Goal: Transaction & Acquisition: Purchase product/service

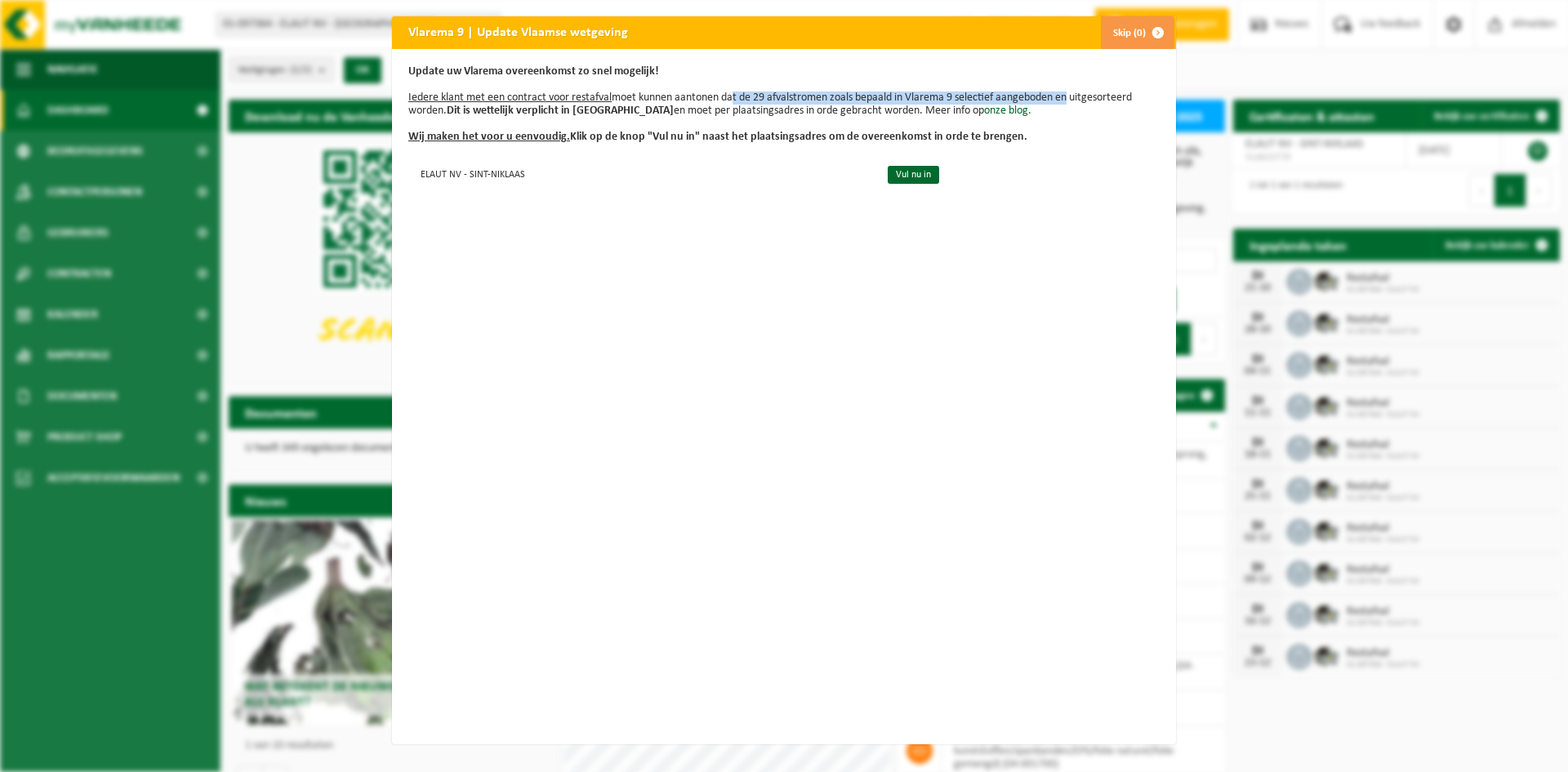
drag, startPoint x: 724, startPoint y: 98, endPoint x: 1064, endPoint y: 98, distance: 340.0
click at [1064, 98] on p "Update uw Vlarema overeenkomst zo snel mogelijk! Iedere klant met een contract …" at bounding box center [783, 104] width 752 height 78
click at [1095, 98] on p "Update uw Vlarema overeenkomst zo snel mogelijk! Iedere klant met een contract …" at bounding box center [783, 104] width 752 height 78
drag, startPoint x: 1114, startPoint y: 98, endPoint x: 768, endPoint y: 97, distance: 346.0
click at [768, 97] on p "Update uw Vlarema overeenkomst zo snel mogelijk! Iedere klant met een contract …" at bounding box center [783, 104] width 752 height 78
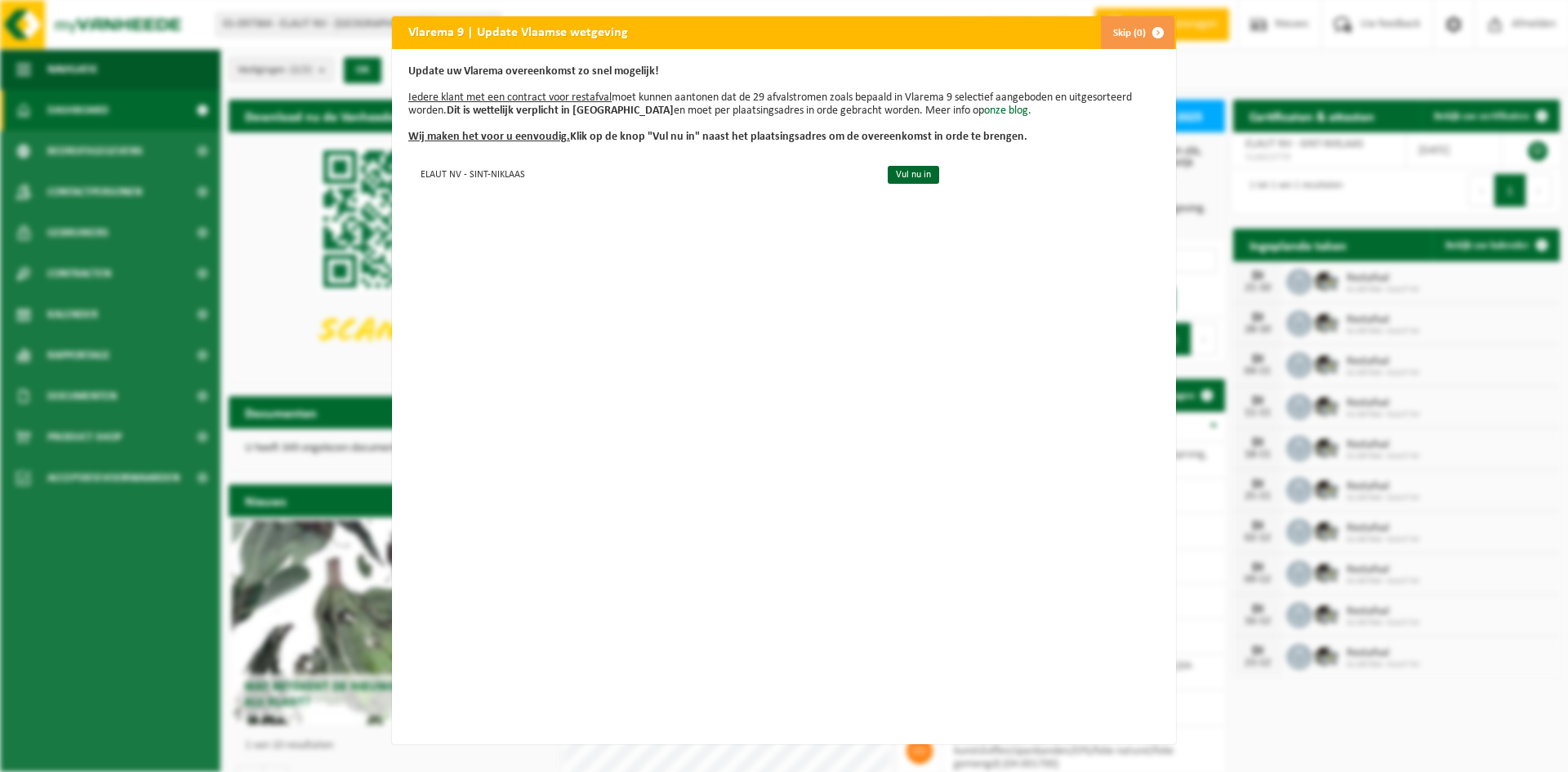
click at [708, 102] on p "Update uw Vlarema overeenkomst zo snel mogelijk! Iedere klant met een contract …" at bounding box center [783, 104] width 752 height 78
drag, startPoint x: 839, startPoint y: 102, endPoint x: 991, endPoint y: 103, distance: 152.0
click at [991, 103] on p "Update uw Vlarema overeenkomst zo snel mogelijk! Iedere klant met een contract …" at bounding box center [783, 104] width 752 height 78
click at [1039, 126] on p "Update uw Vlarema overeenkomst zo snel mogelijk! Iedere klant met een contract …" at bounding box center [783, 104] width 752 height 78
click at [1154, 31] on span "button" at bounding box center [1157, 32] width 32 height 32
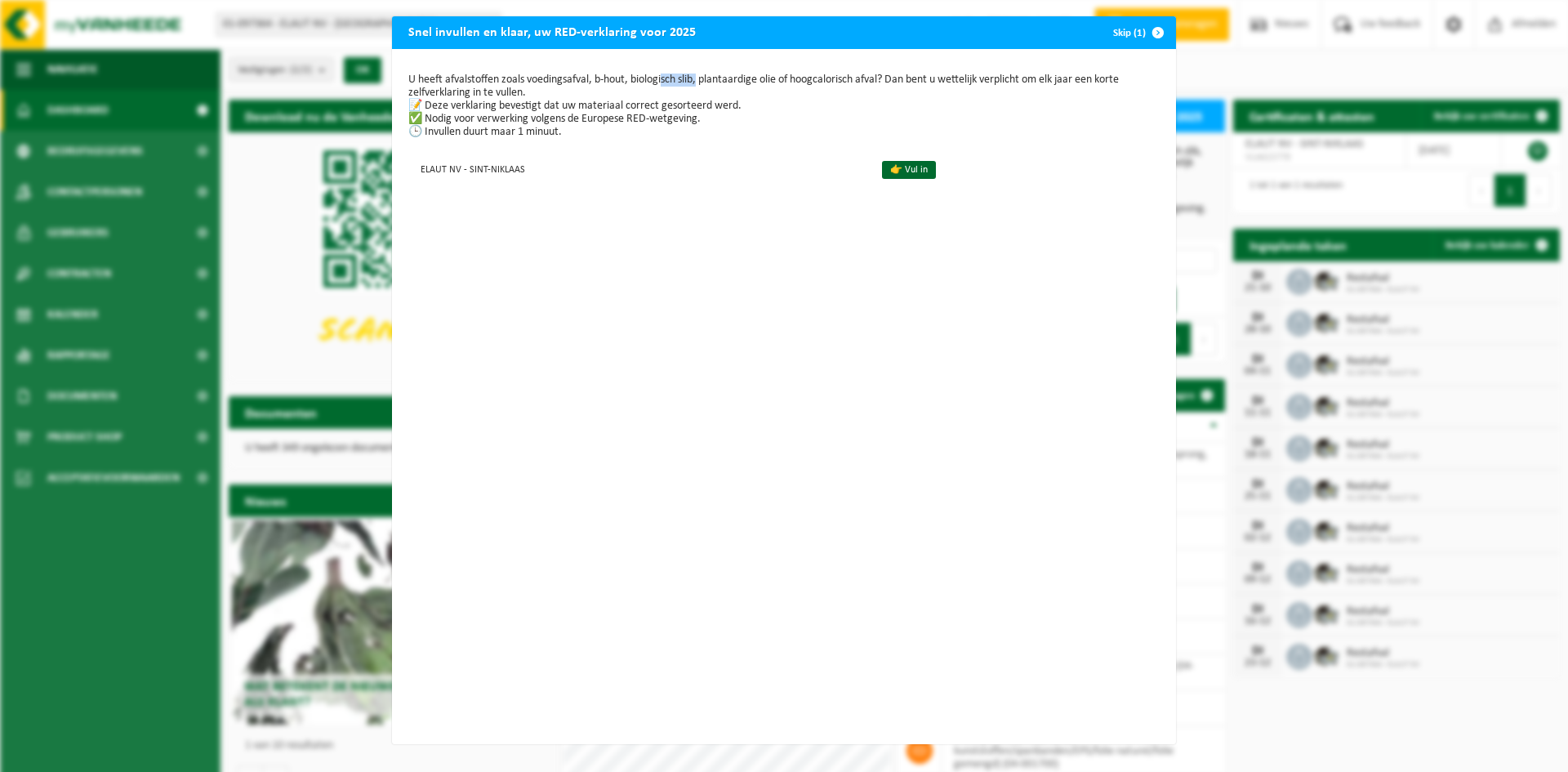
drag, startPoint x: 693, startPoint y: 78, endPoint x: 657, endPoint y: 75, distance: 36.1
click at [657, 75] on p "U heeft afvalstoffen zoals voedingsafval, b-hout, biologisch slib, plantaardige…" at bounding box center [783, 106] width 752 height 65
click at [1361, 199] on div "Snel invullen en klaar, uw RED-verklaring voor 2025 Skip (1) U heeft afvalstoff…" at bounding box center [784, 386] width 1568 height 772
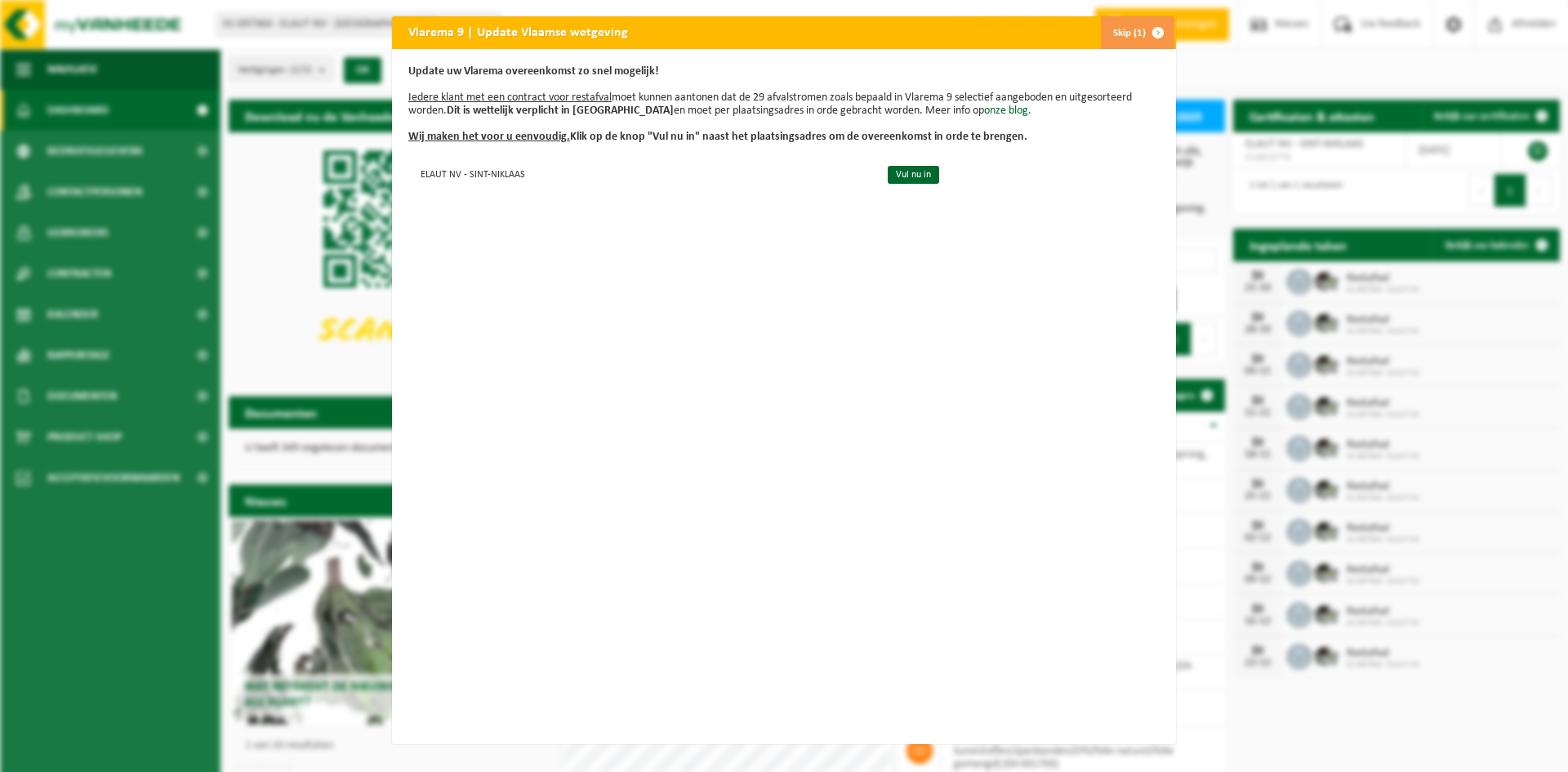
click at [1134, 38] on button "Skip (1)" at bounding box center [1137, 32] width 74 height 32
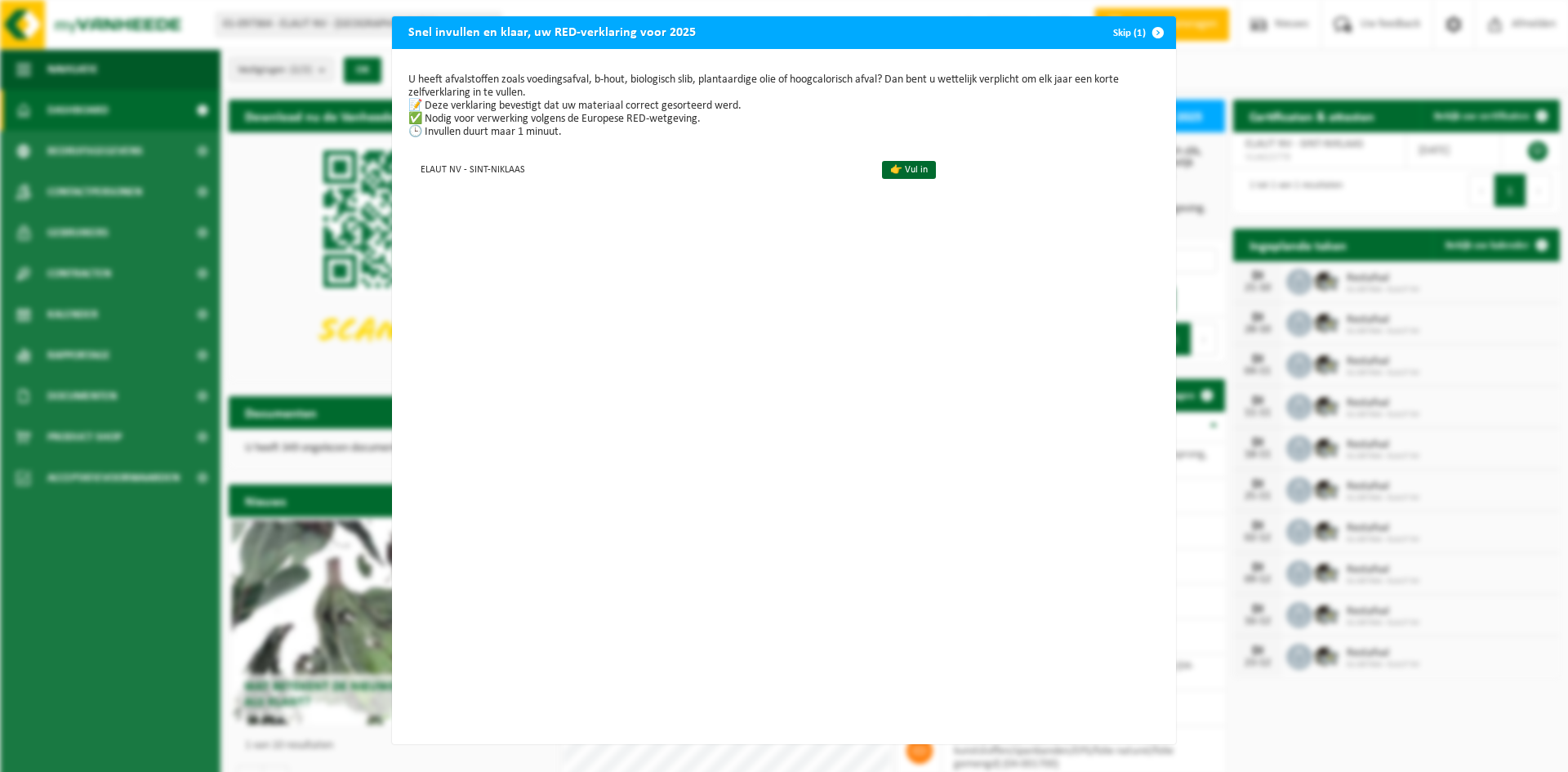
click at [1120, 34] on button "Skip (1)" at bounding box center [1137, 32] width 74 height 32
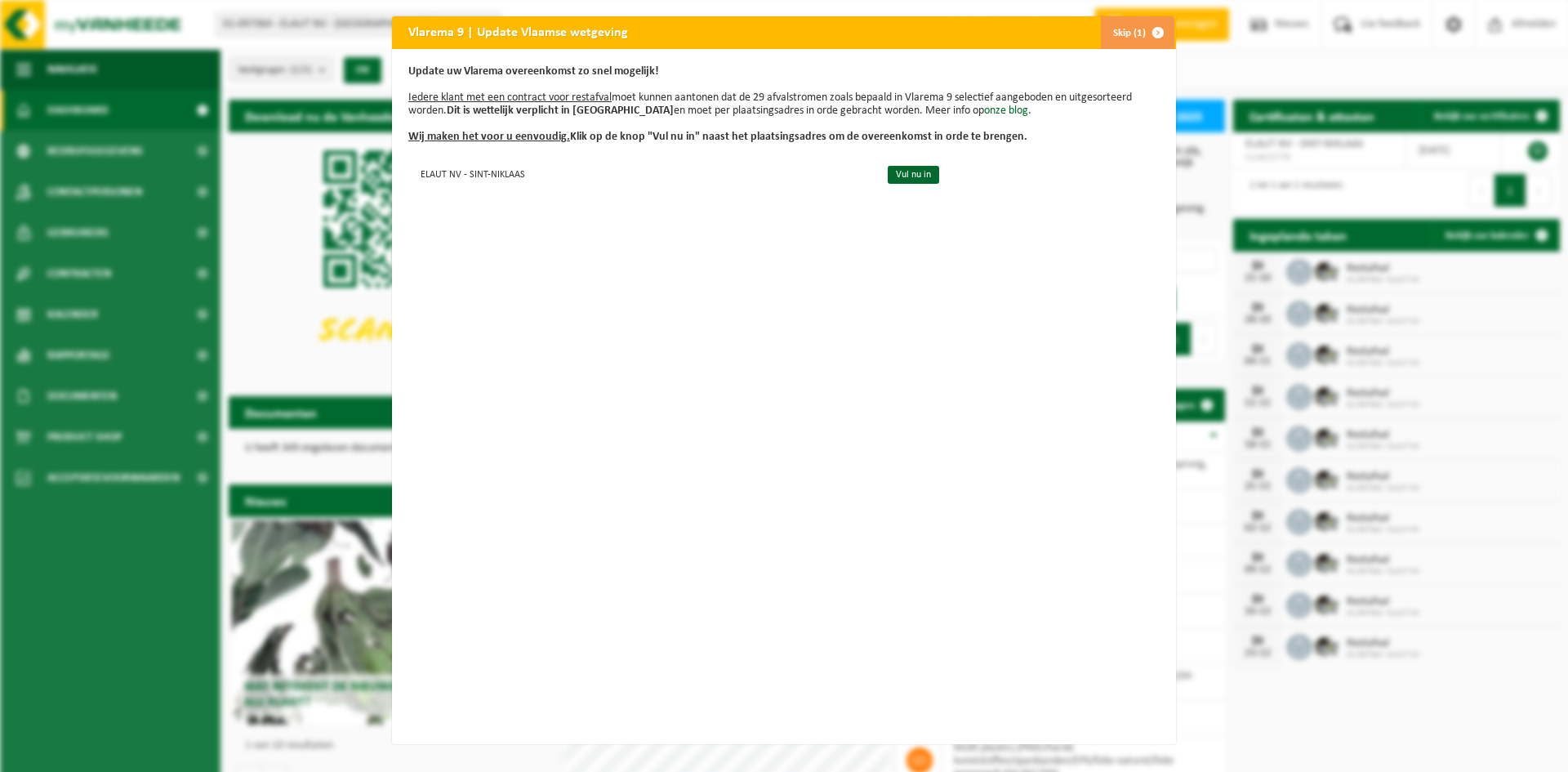
click at [1122, 21] on button "Skip (1)" at bounding box center [1137, 32] width 74 height 32
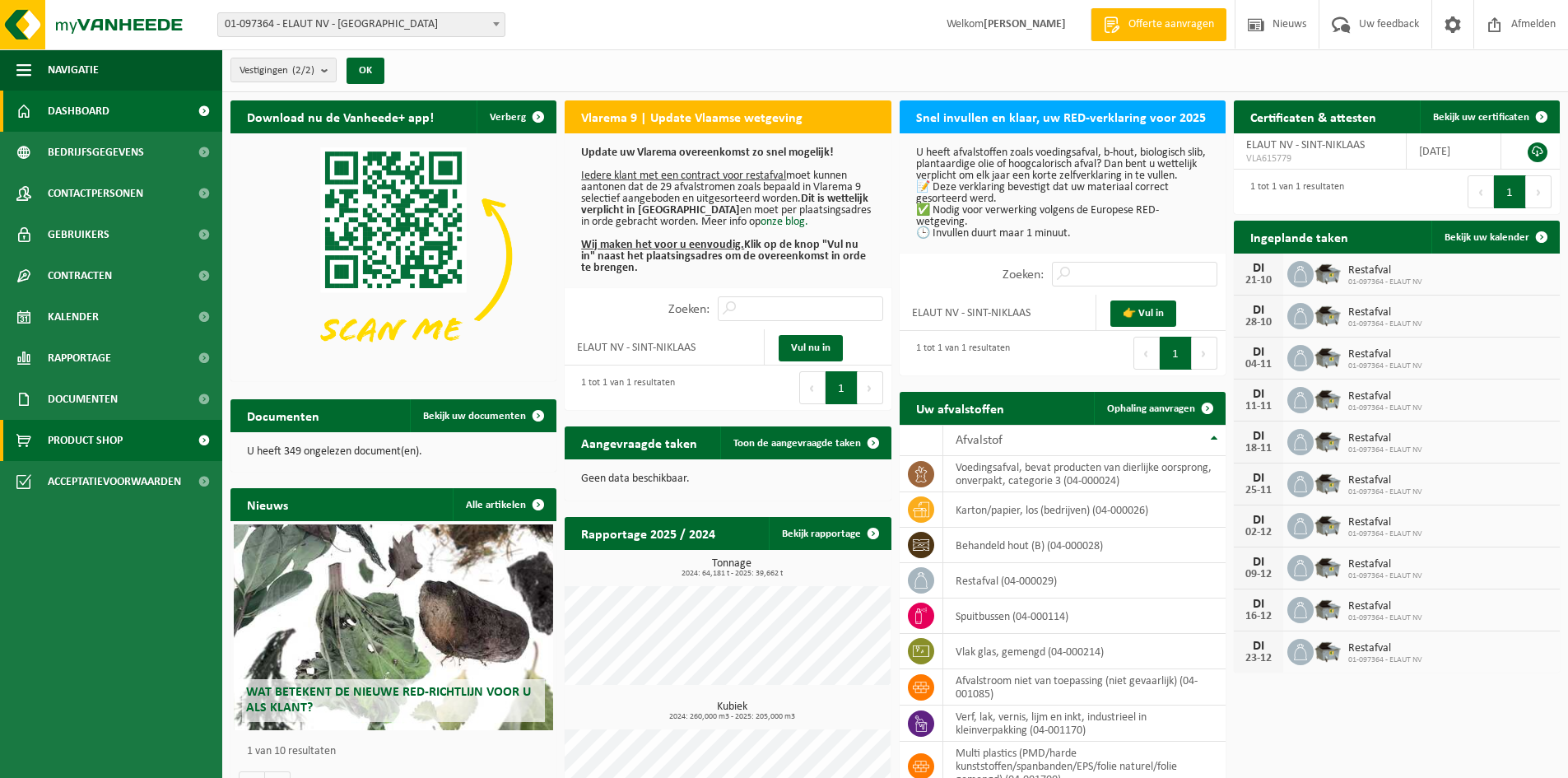
click at [129, 440] on link "Product Shop" at bounding box center [111, 440] width 222 height 41
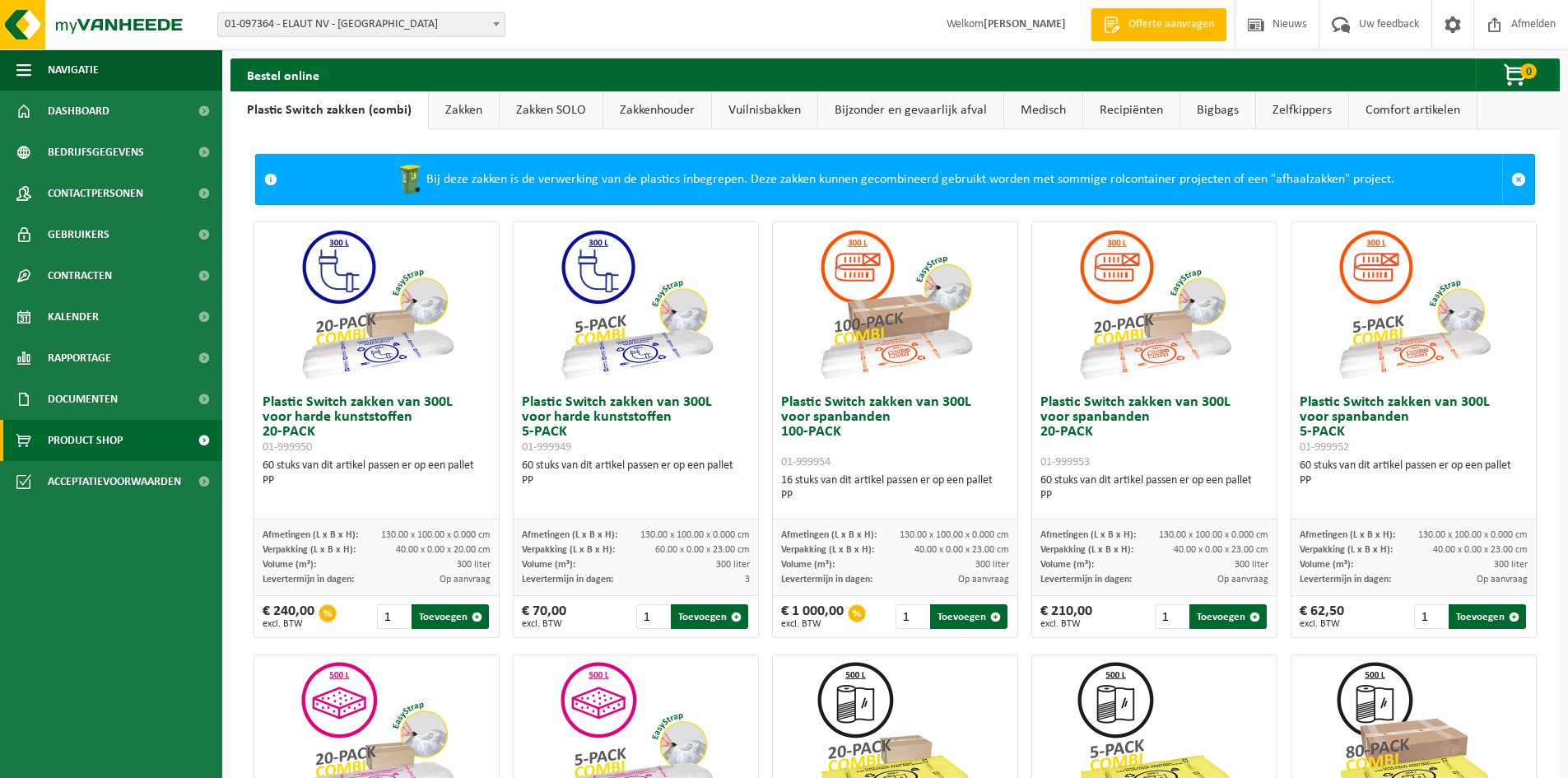
click at [472, 114] on link "Zakken" at bounding box center [463, 110] width 70 height 38
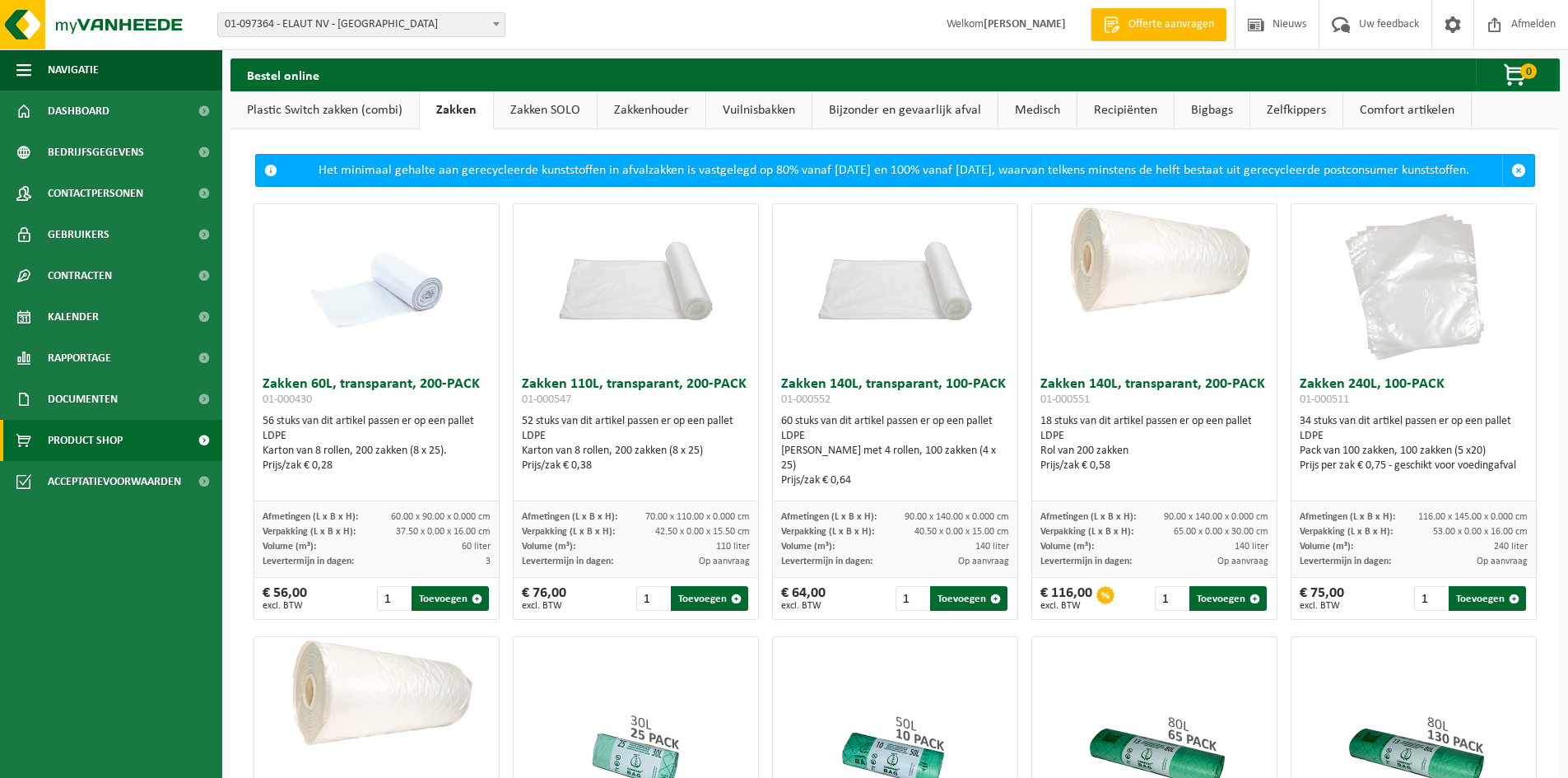
click at [525, 111] on link "Zakken SOLO" at bounding box center [545, 110] width 103 height 38
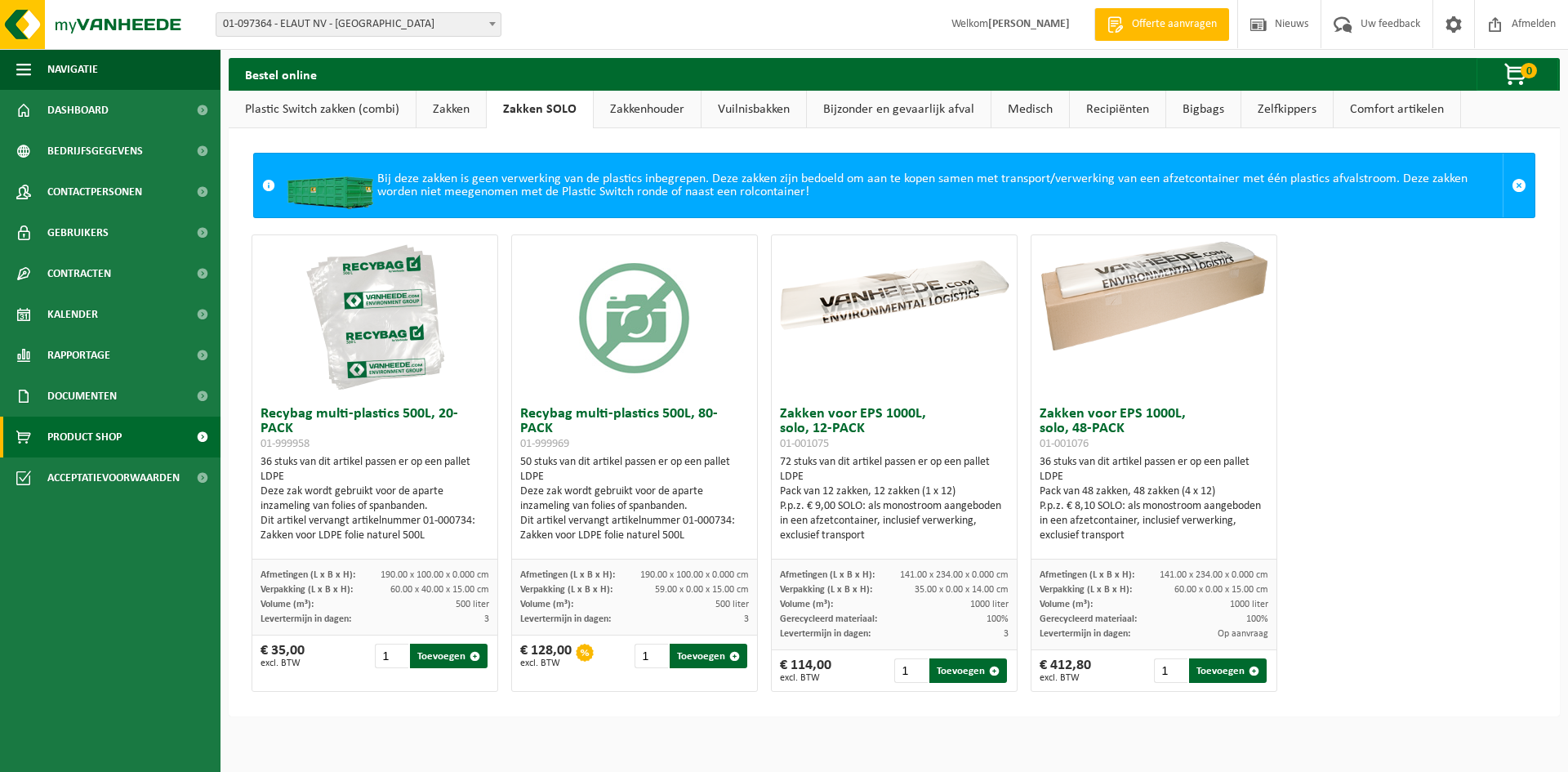
click at [633, 108] on link "Zakkenhouder" at bounding box center [647, 109] width 107 height 37
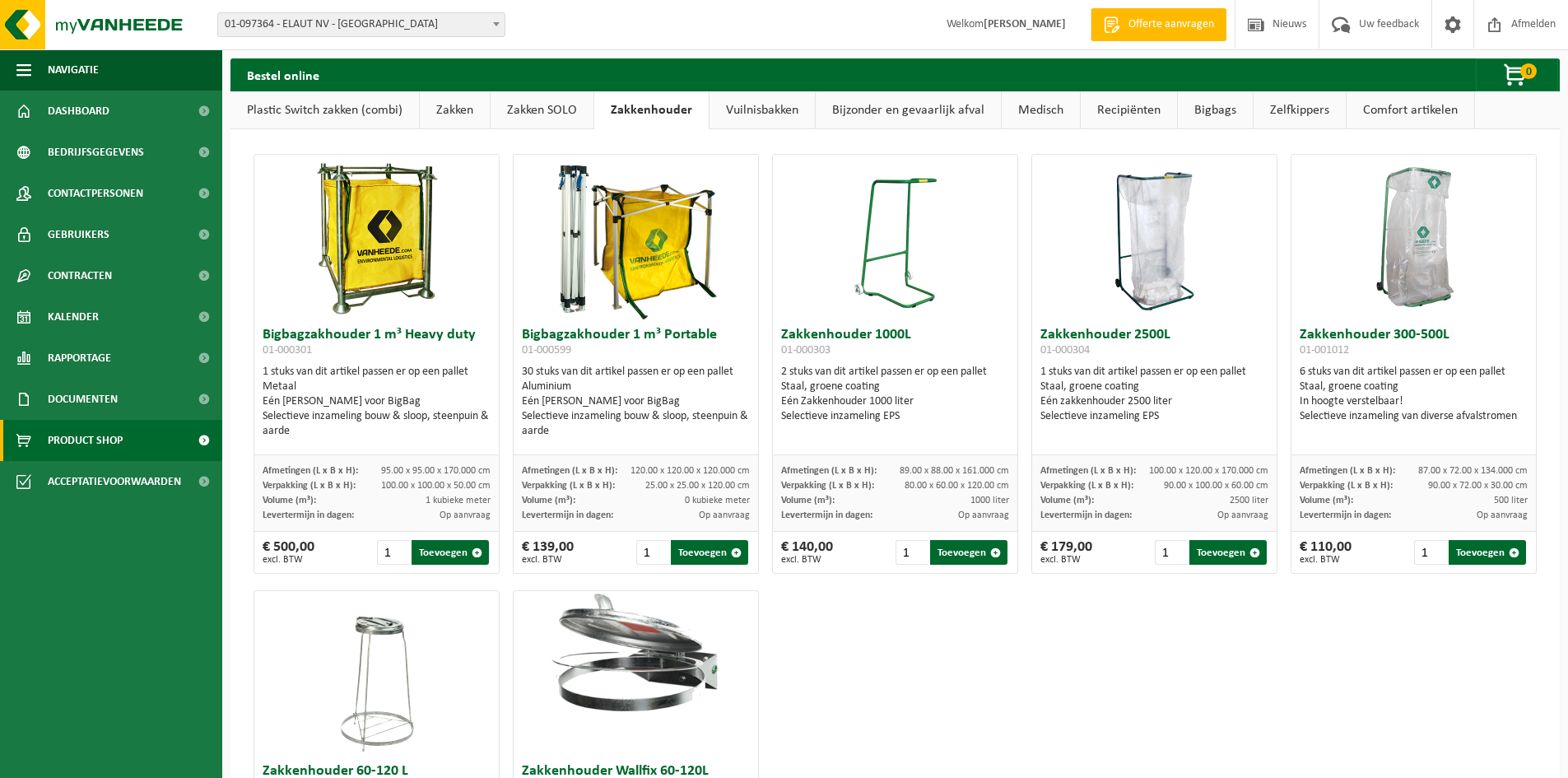
drag, startPoint x: 775, startPoint y: 109, endPoint x: 784, endPoint y: 110, distance: 9.1
click at [775, 109] on link "Vuilnisbakken" at bounding box center [761, 110] width 105 height 38
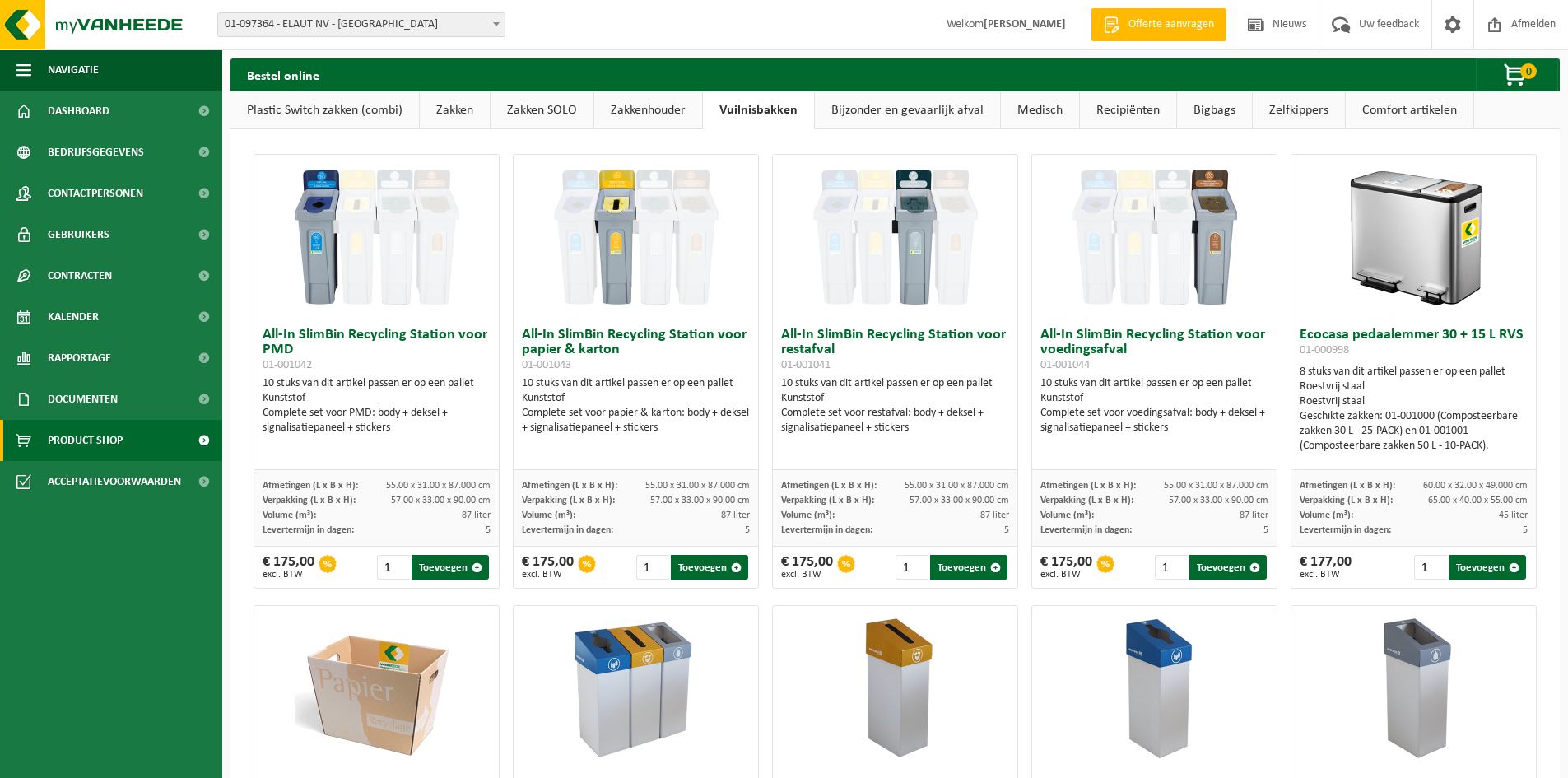
click at [901, 111] on link "Bijzonder en gevaarlijk afval" at bounding box center [907, 110] width 185 height 38
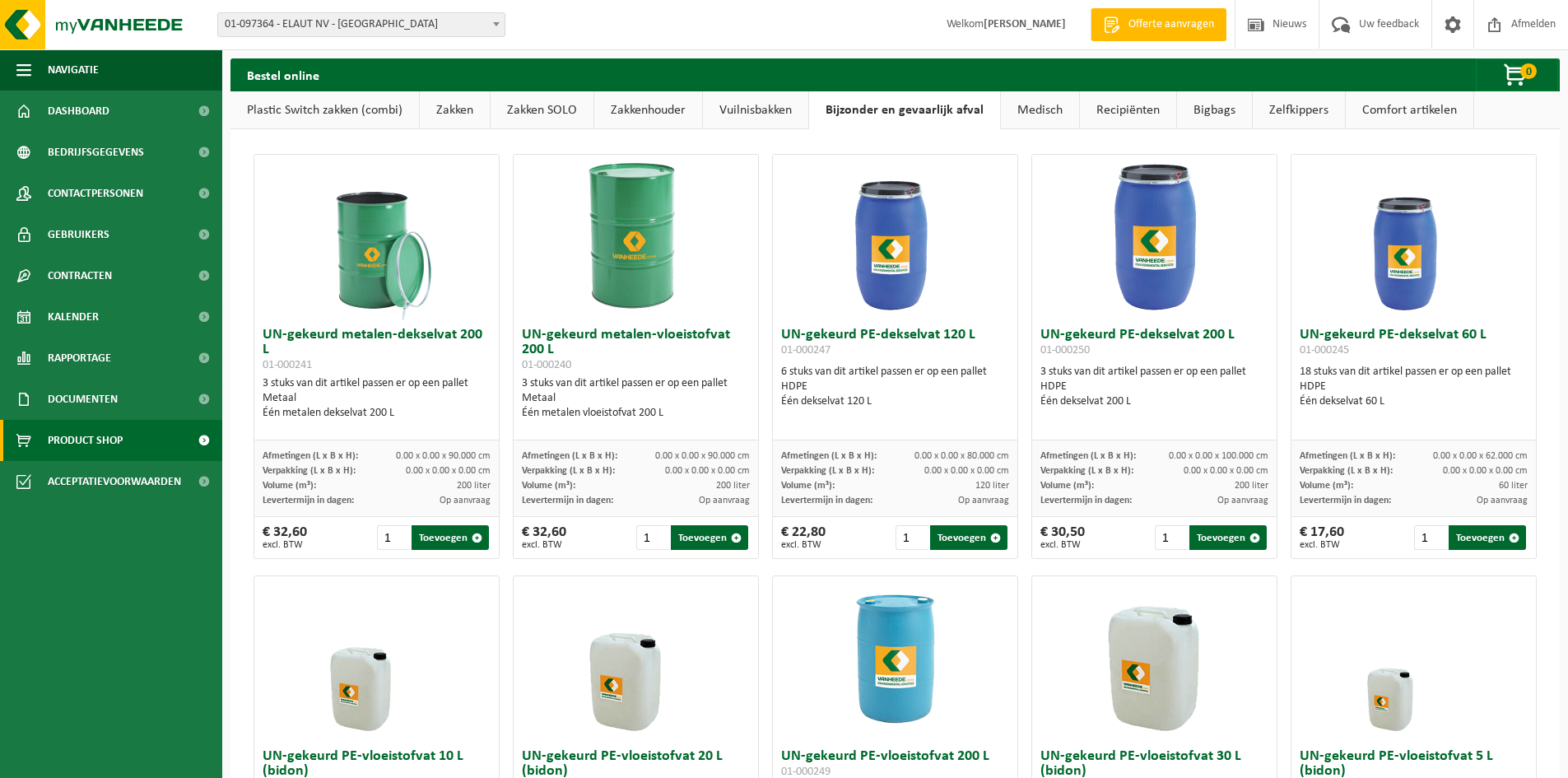
click at [1130, 113] on link "Recipiënten" at bounding box center [1128, 110] width 96 height 38
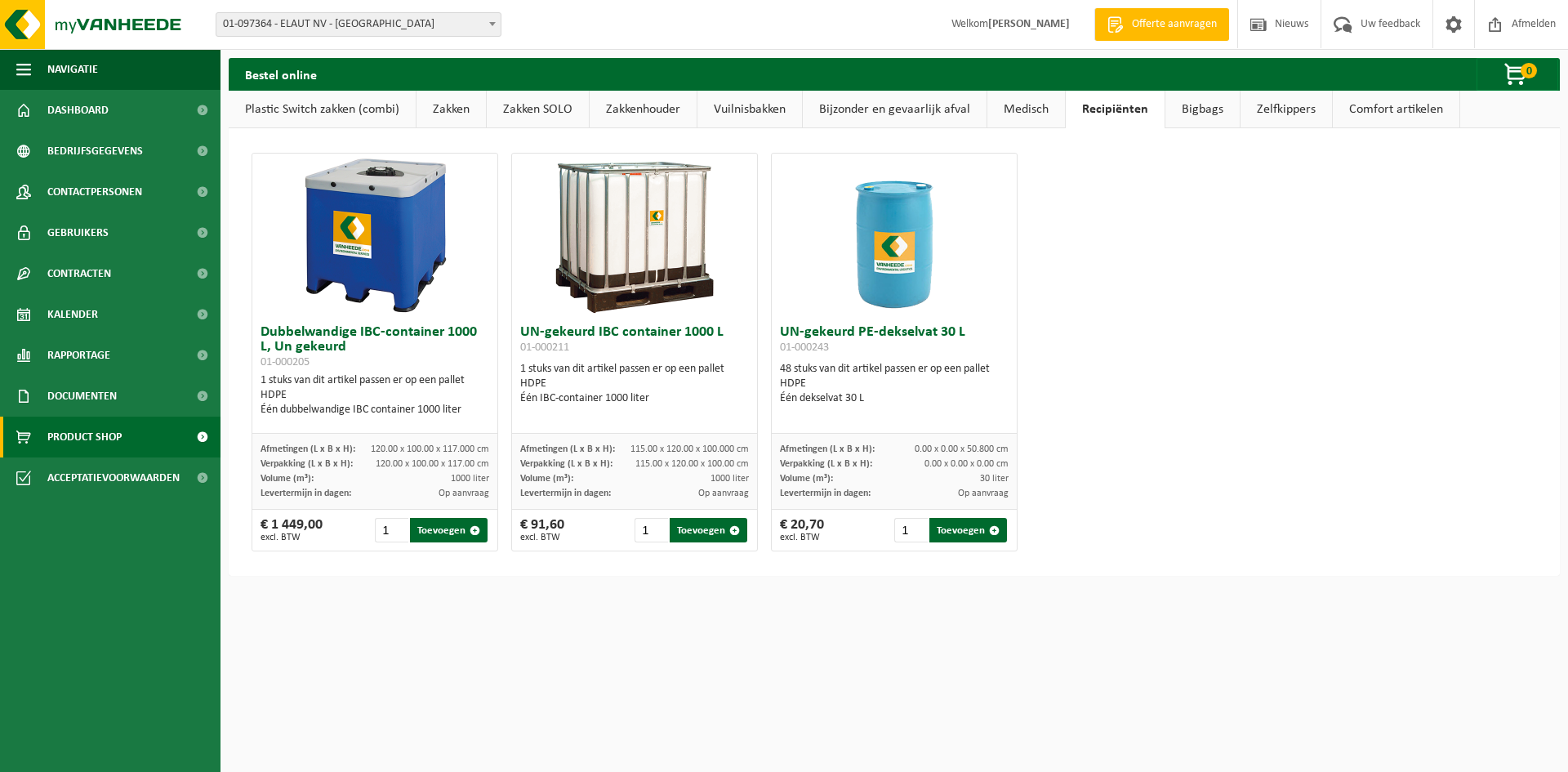
click at [1034, 115] on link "Medisch" at bounding box center [1026, 109] width 77 height 37
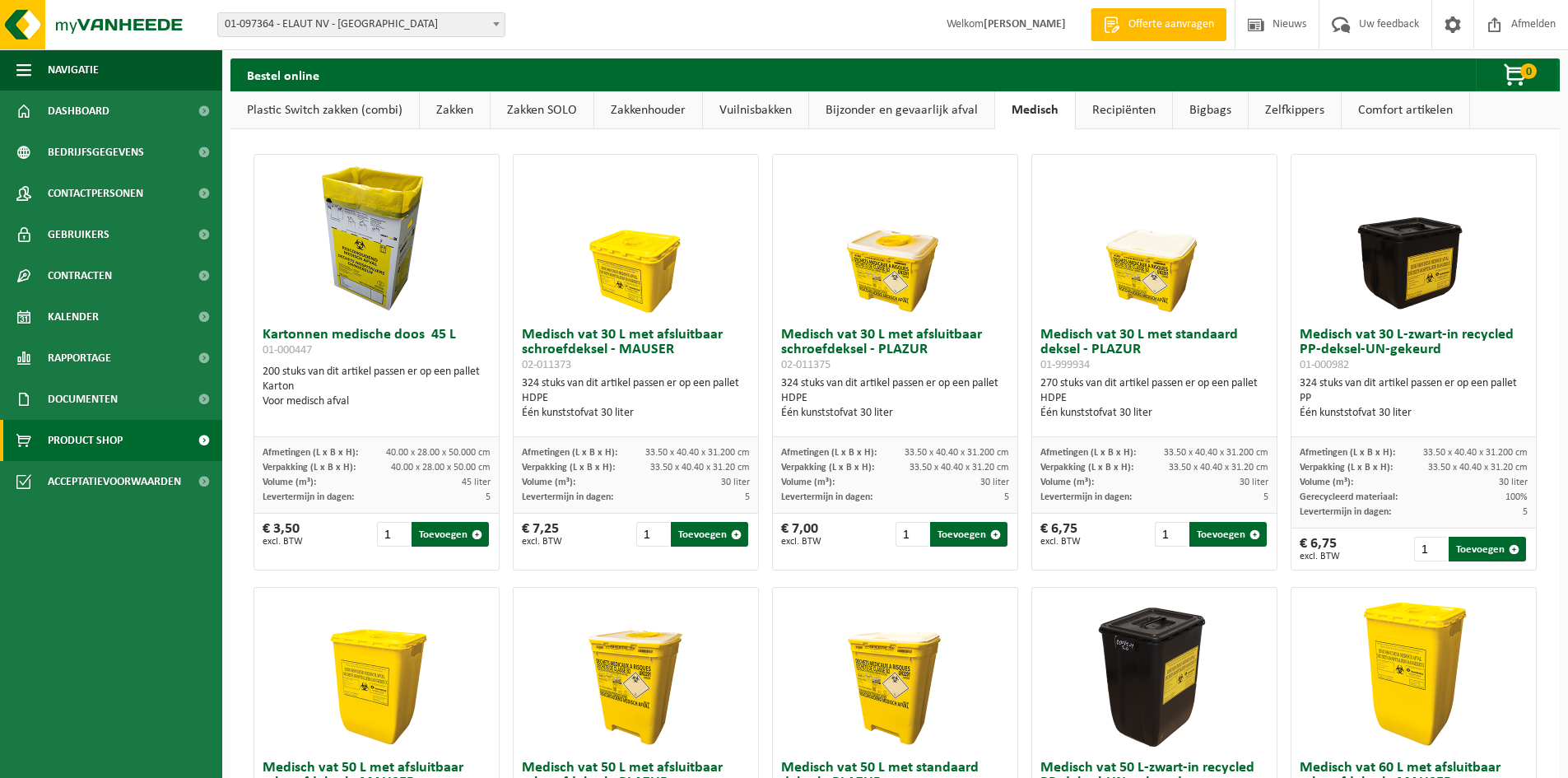
drag, startPoint x: 1186, startPoint y: 114, endPoint x: 1218, endPoint y: 113, distance: 32.0
click at [1189, 114] on link "Bigbags" at bounding box center [1210, 110] width 75 height 38
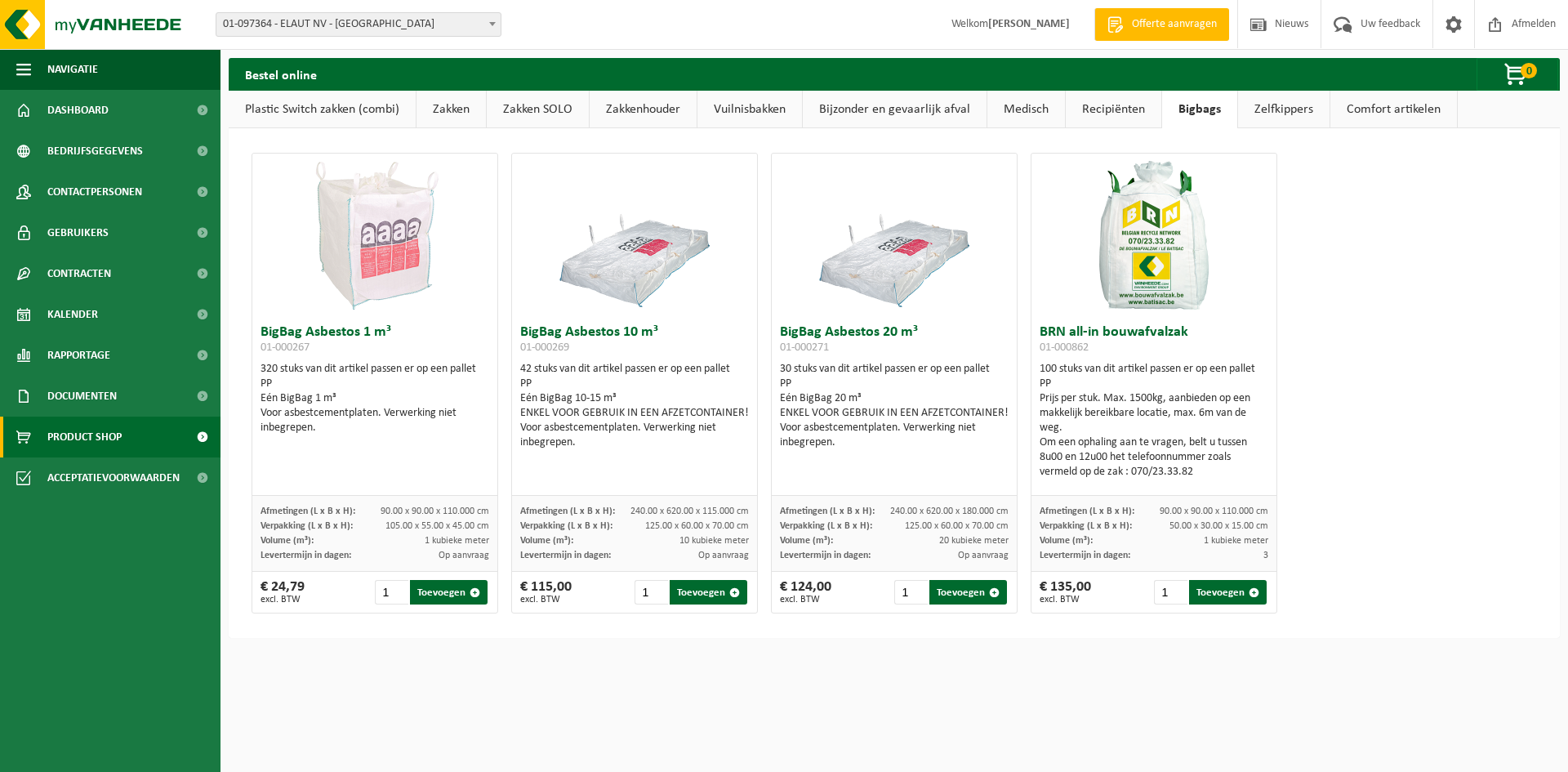
click at [1399, 105] on link "Comfort artikelen" at bounding box center [1393, 109] width 127 height 37
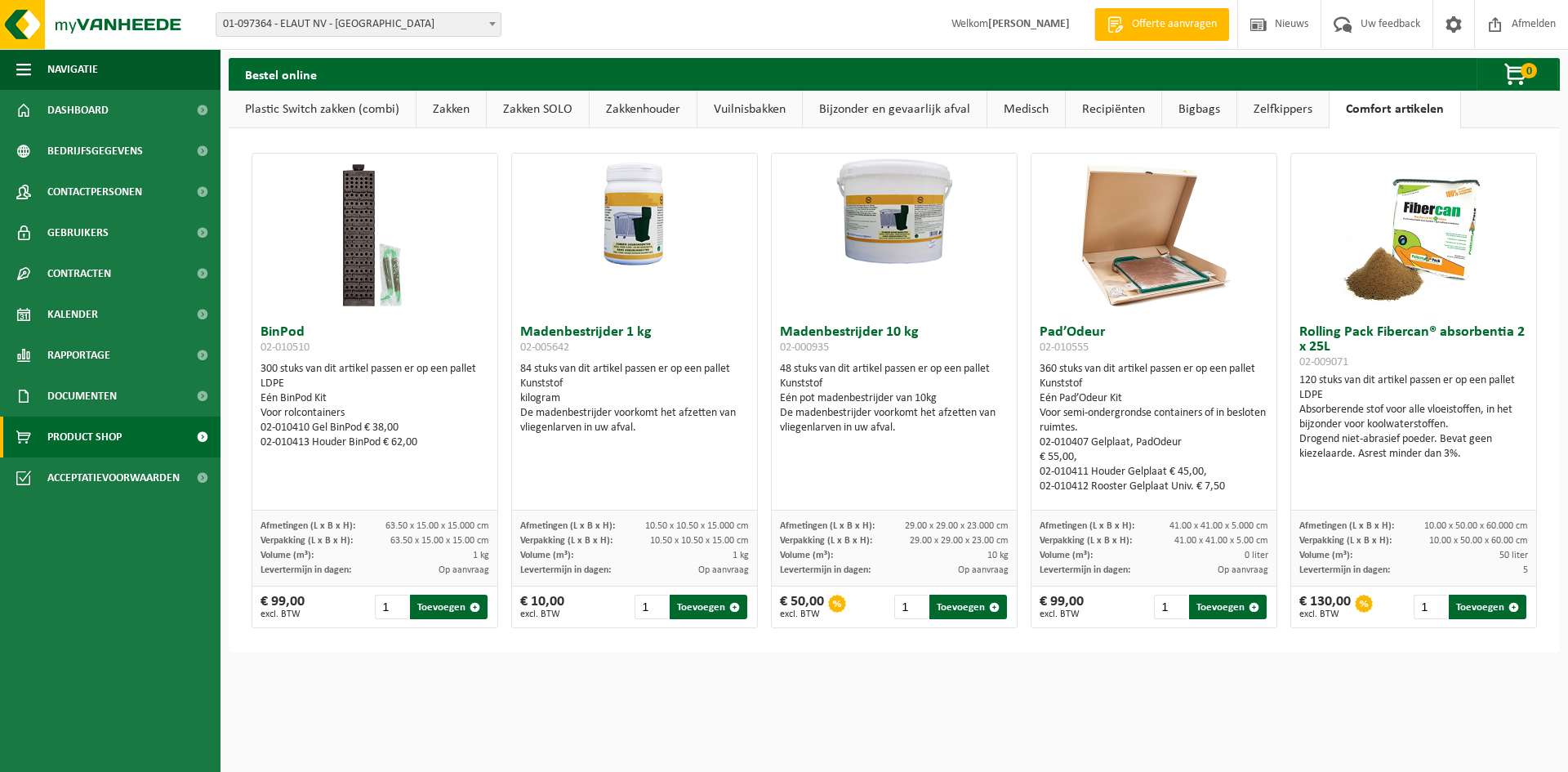
click at [1290, 112] on link "Zelfkippers" at bounding box center [1282, 109] width 92 height 37
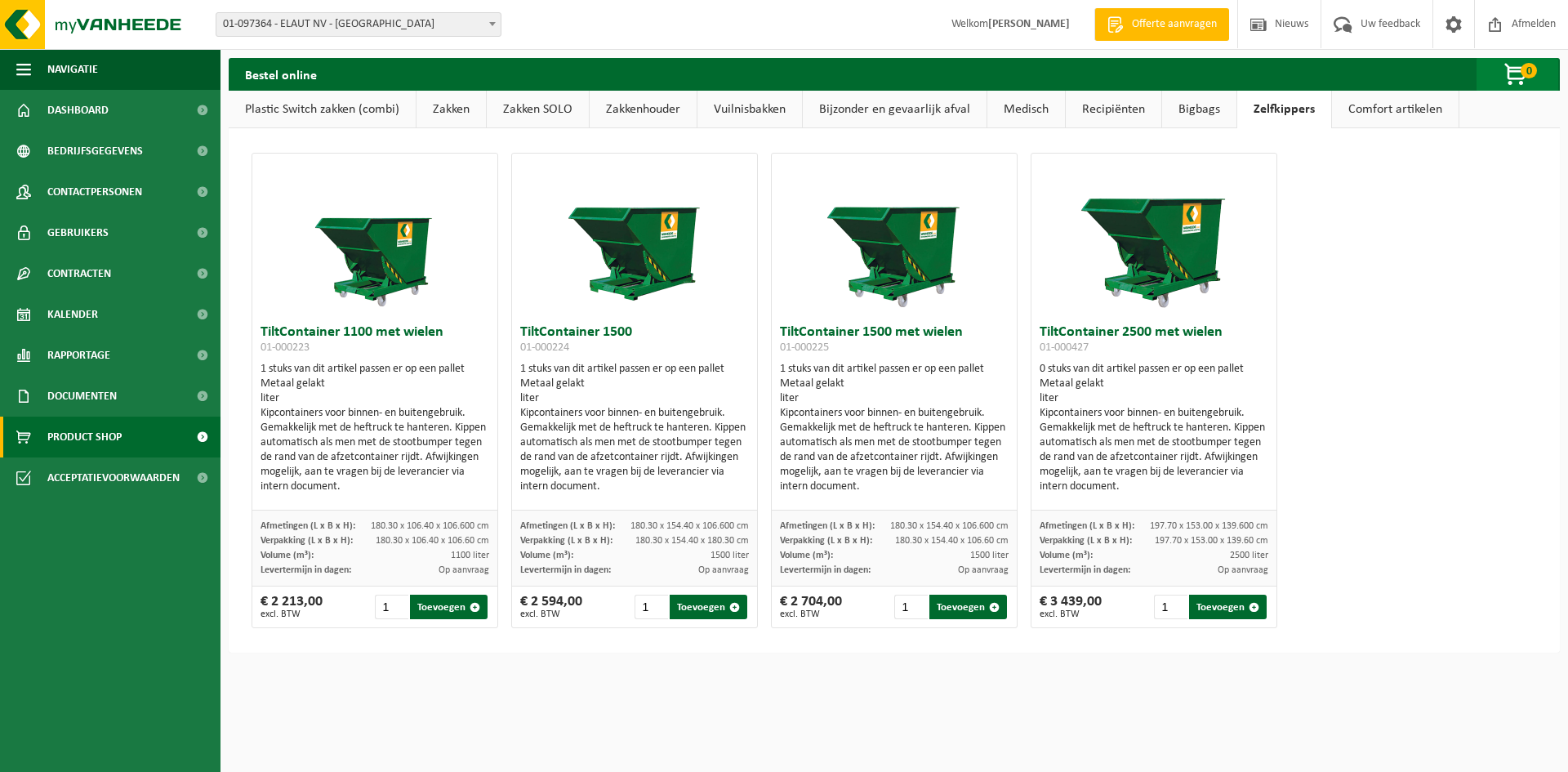
click at [1523, 69] on span "0" at bounding box center [1528, 71] width 16 height 15
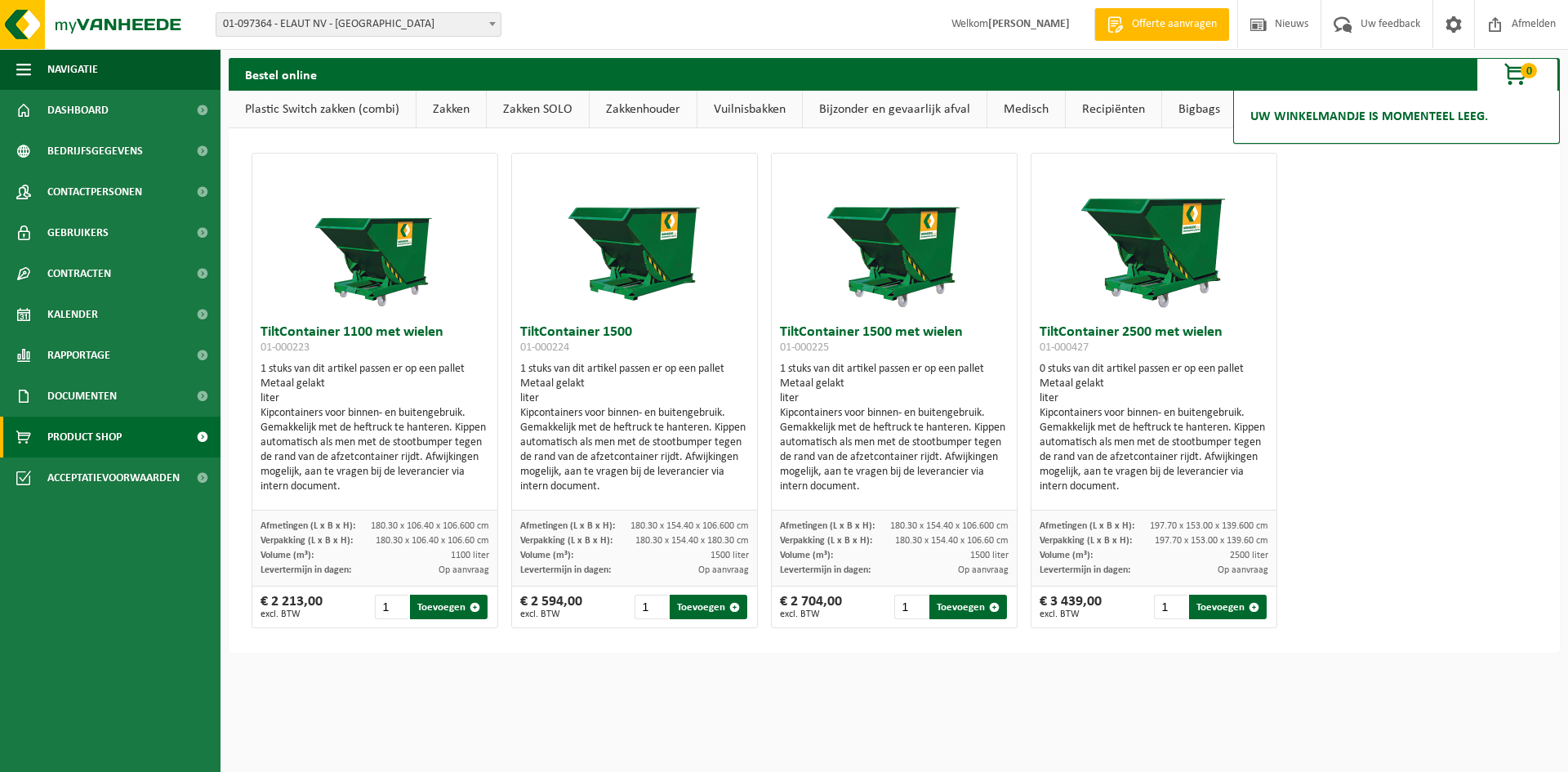
click at [449, 110] on link "Zakken" at bounding box center [451, 109] width 70 height 37
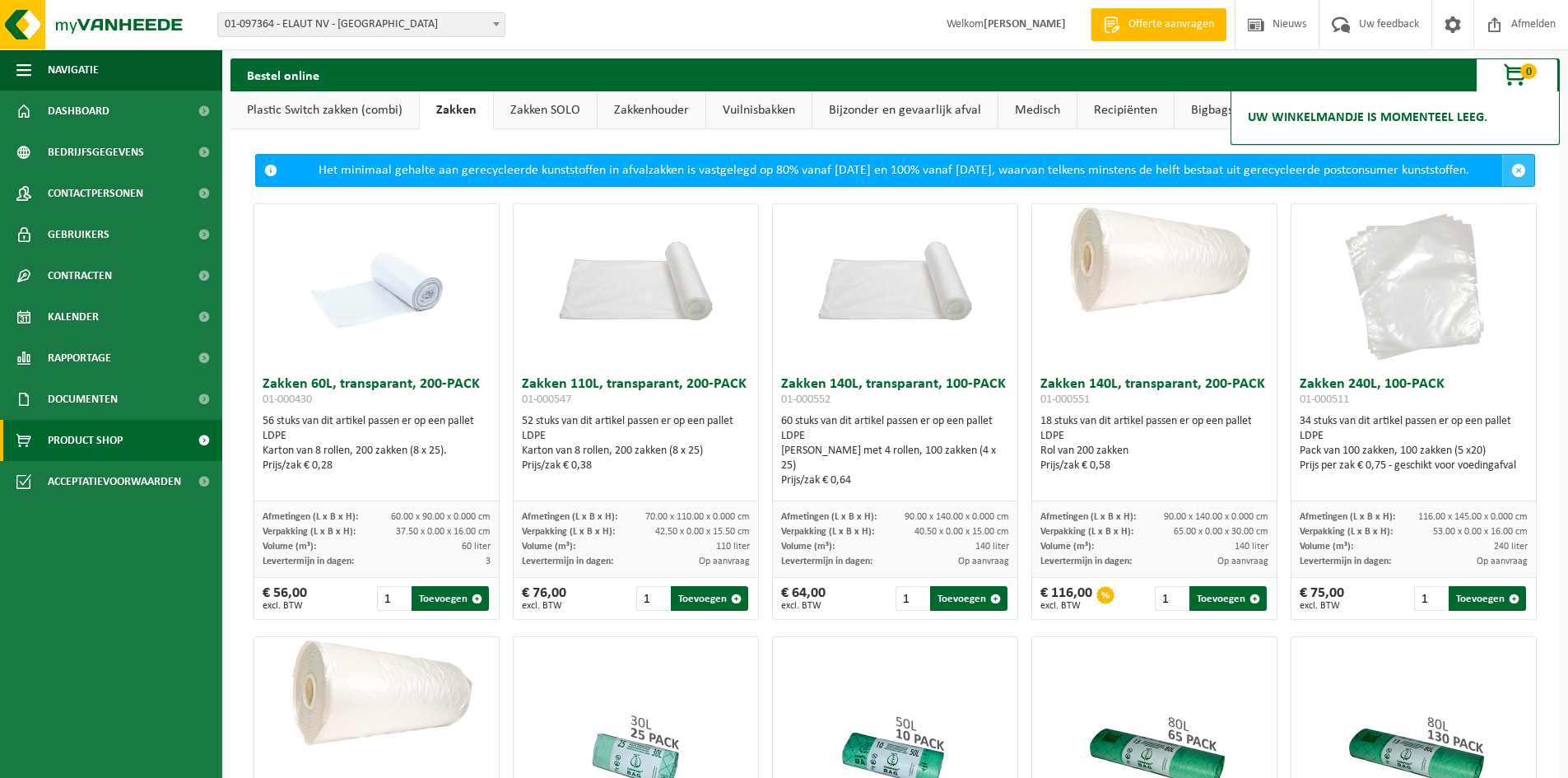
click at [1512, 174] on span at bounding box center [1518, 169] width 14 height 14
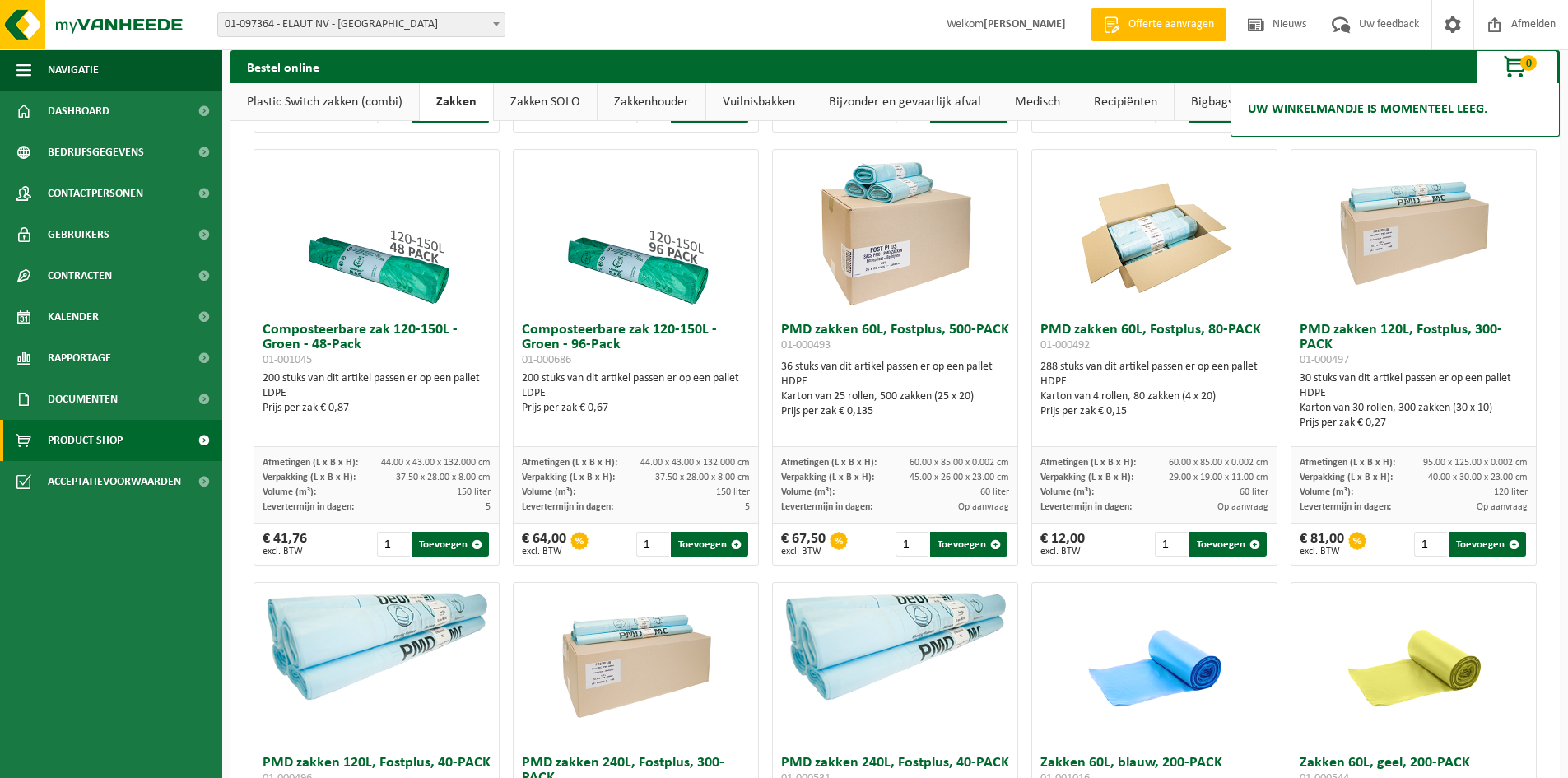
scroll to position [823, 0]
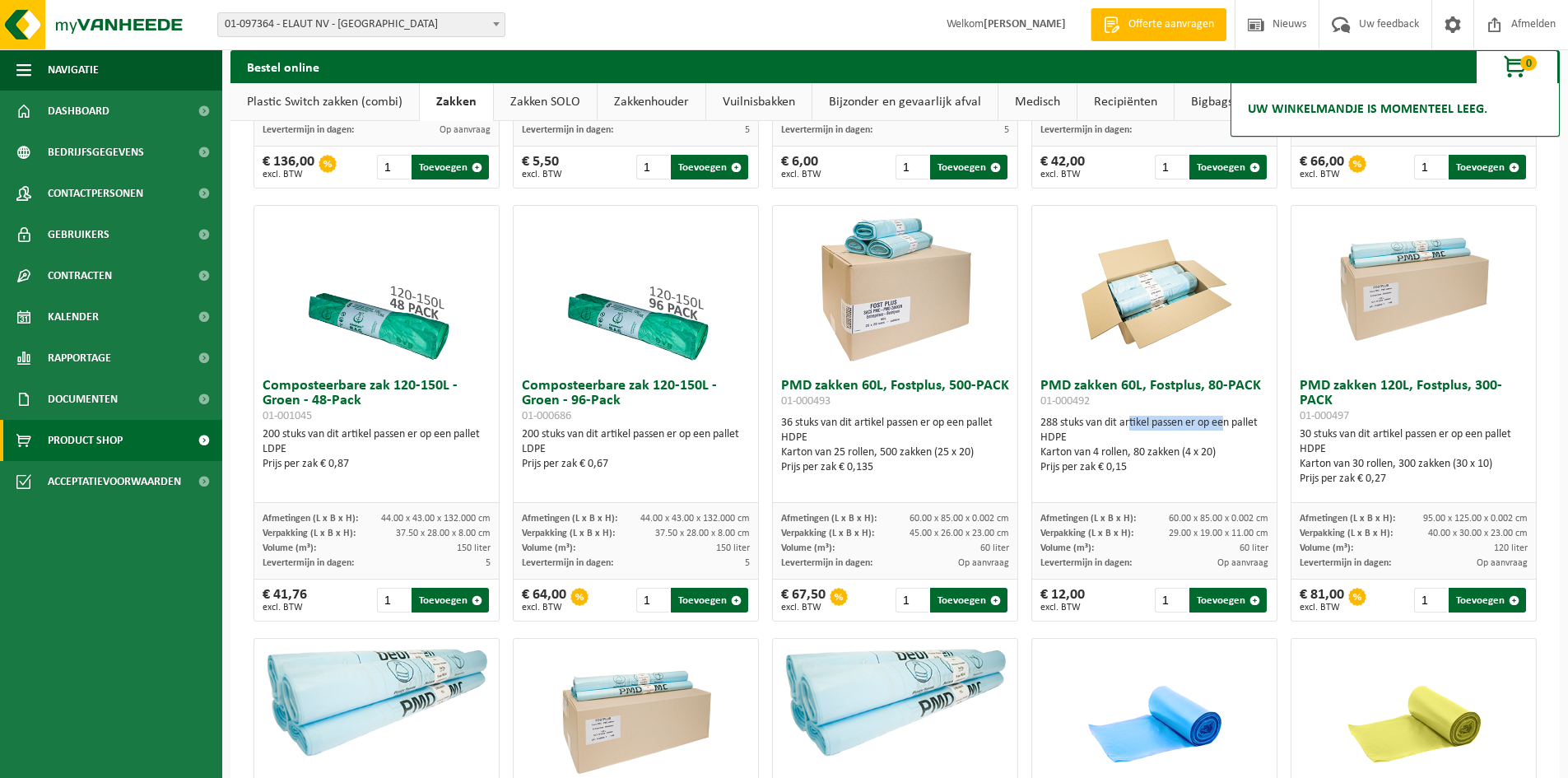
drag, startPoint x: 1120, startPoint y: 422, endPoint x: 1215, endPoint y: 423, distance: 95.0
click at [1215, 423] on div "288 stuks van dit artikel passen er op een pallet HDPE Karton van 4 rollen, 80 …" at bounding box center [1154, 446] width 228 height 60
click at [1233, 422] on div "288 stuks van dit artikel passen er op een pallet HDPE Karton van 4 rollen, 80 …" at bounding box center [1154, 446] width 228 height 60
click at [1218, 598] on button "Toevoegen" at bounding box center [1227, 600] width 77 height 25
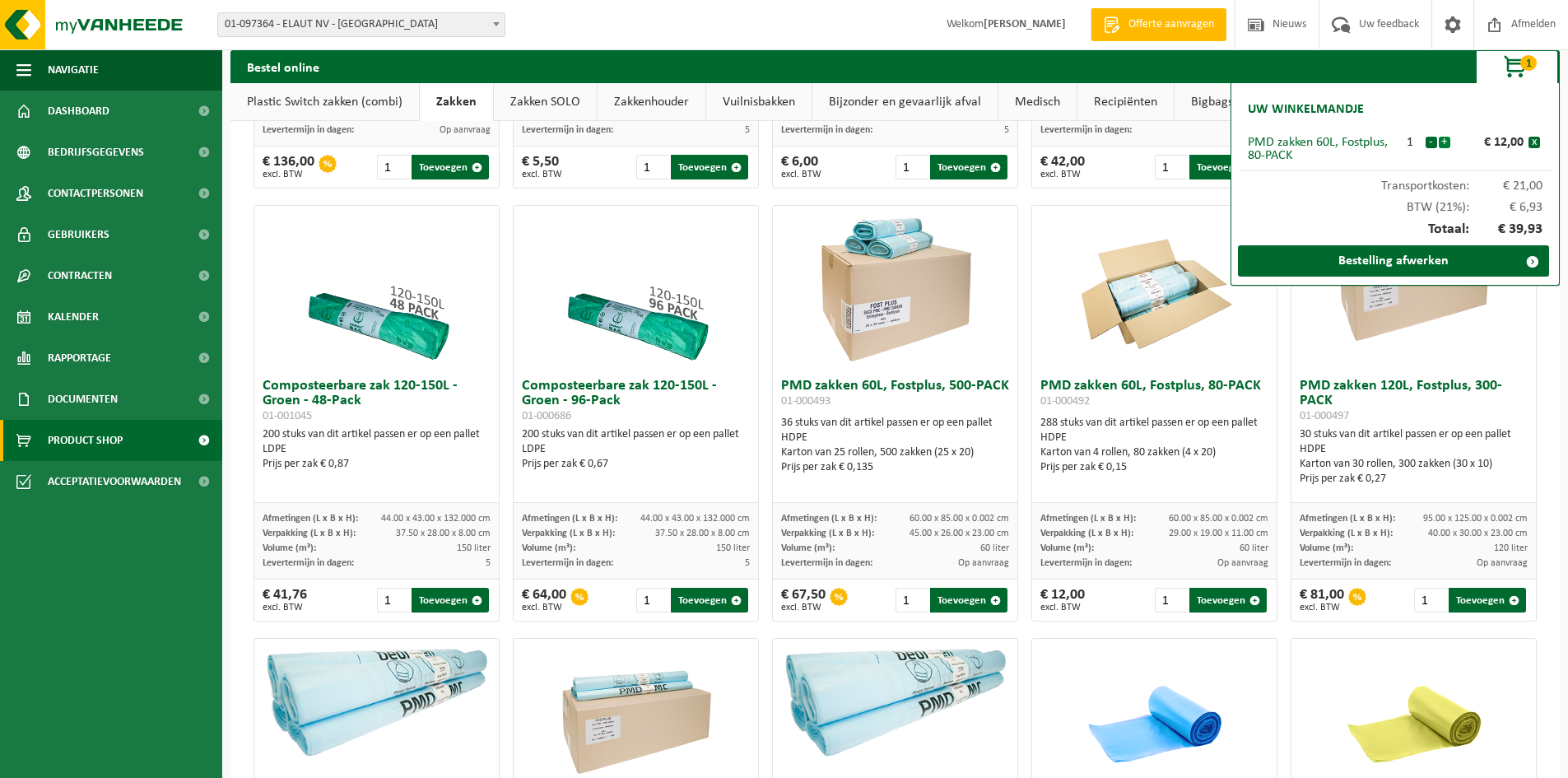
click at [1447, 144] on button "+" at bounding box center [1444, 143] width 12 height 12
click at [1445, 143] on button "+" at bounding box center [1444, 143] width 12 height 12
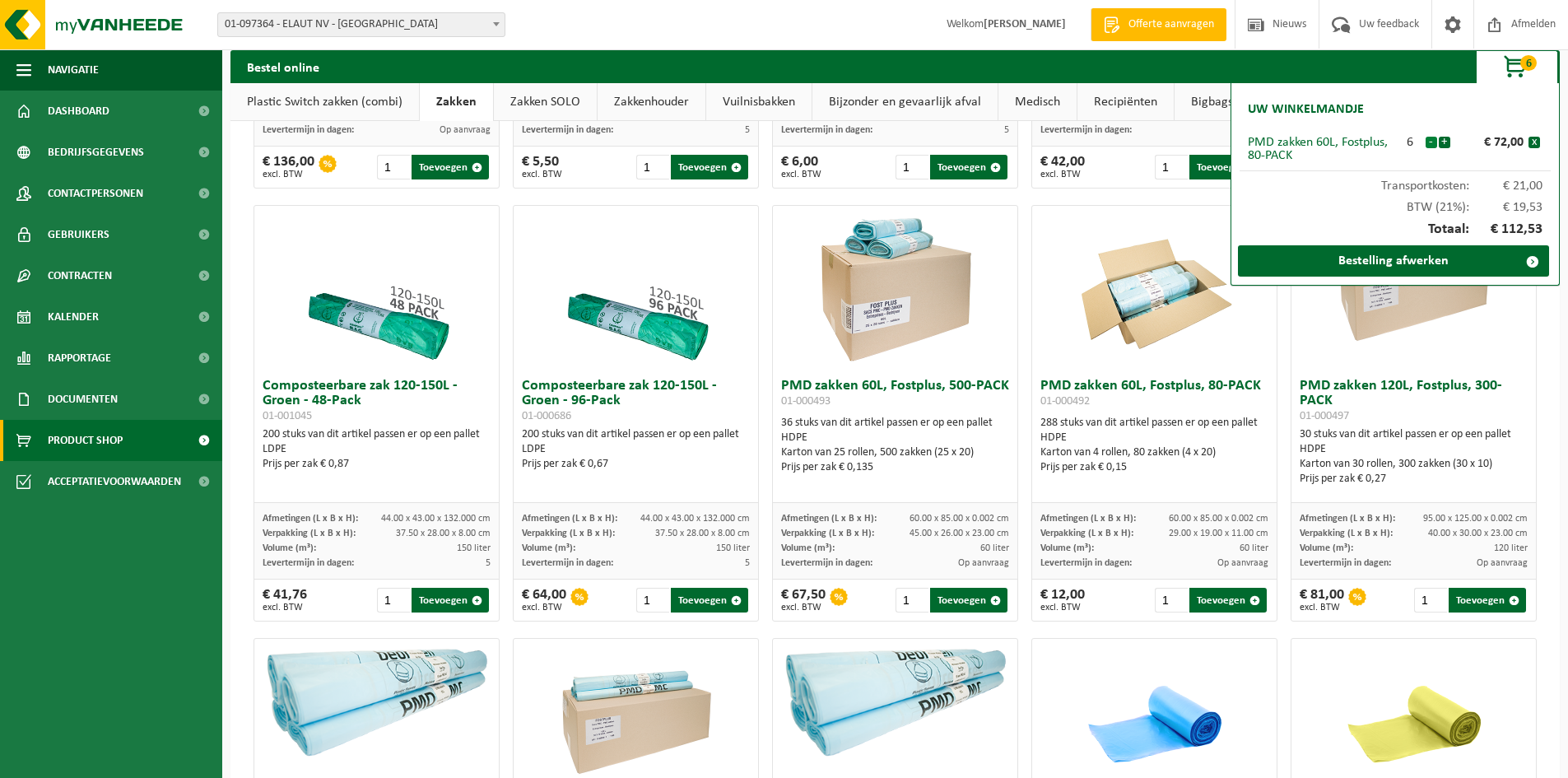
click at [1430, 143] on button "-" at bounding box center [1431, 143] width 12 height 12
click at [952, 599] on button "Toevoegen" at bounding box center [968, 600] width 77 height 25
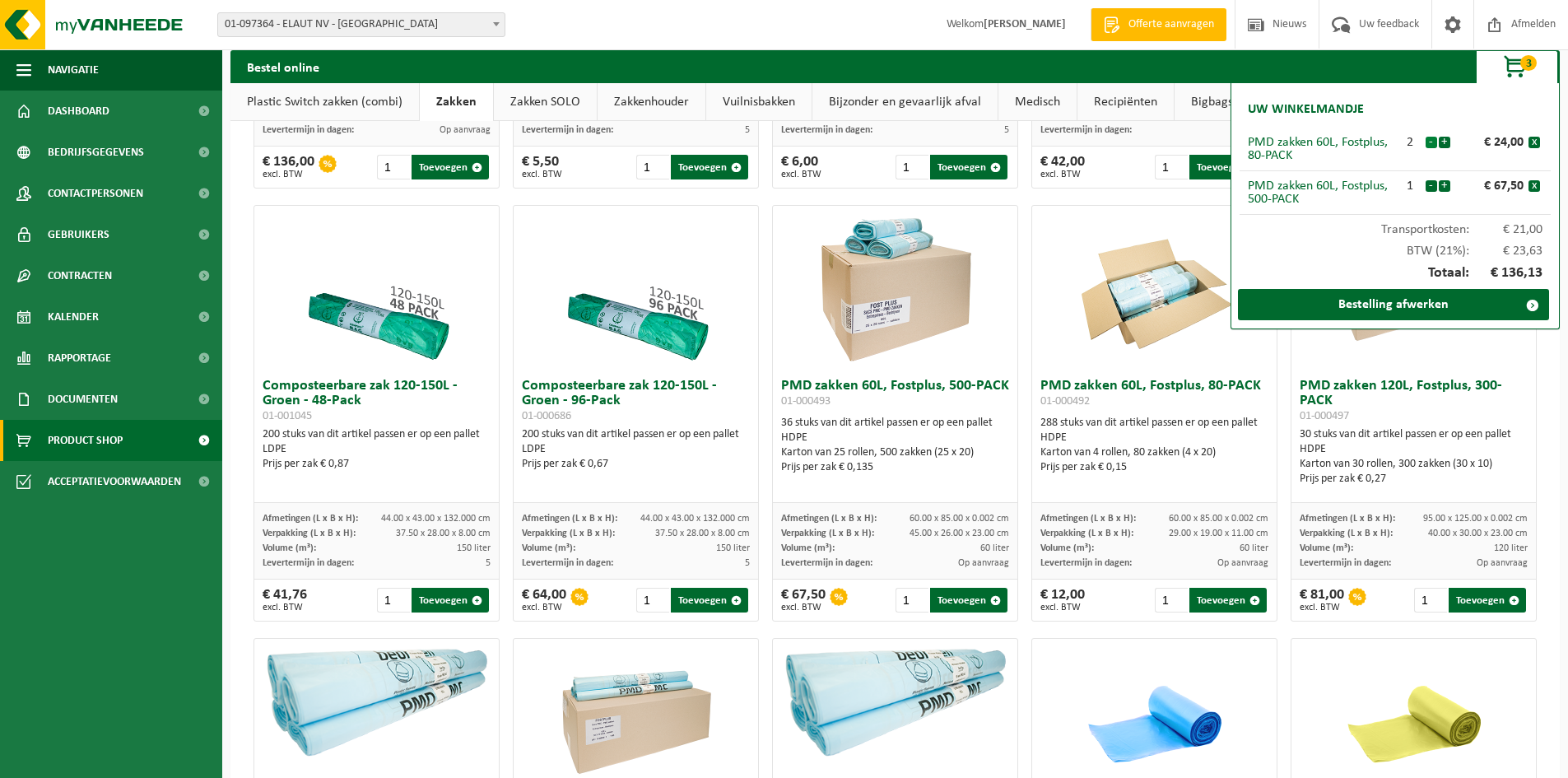
click at [1428, 144] on button "-" at bounding box center [1431, 143] width 12 height 12
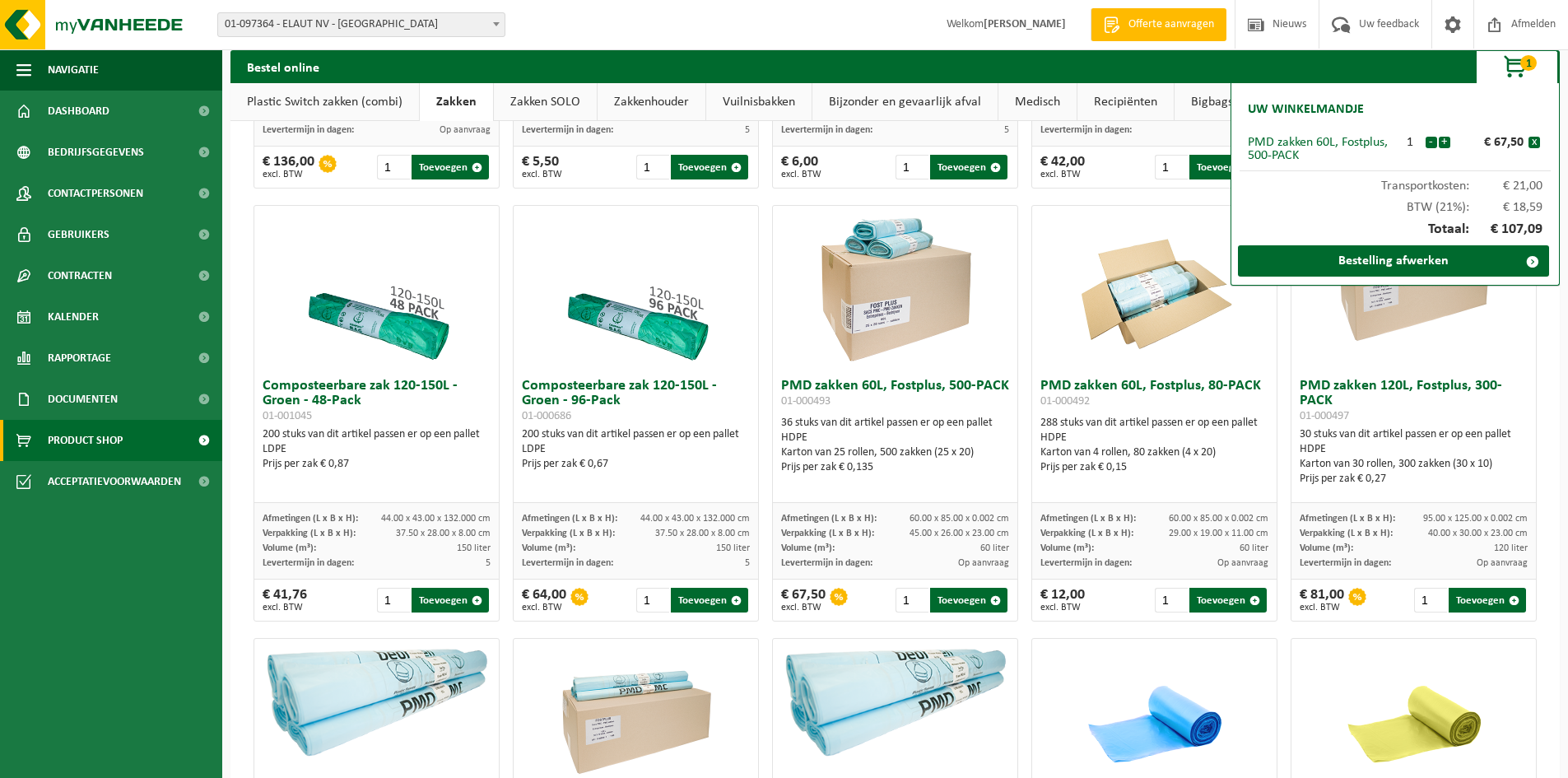
click at [1428, 144] on button "-" at bounding box center [1431, 143] width 12 height 12
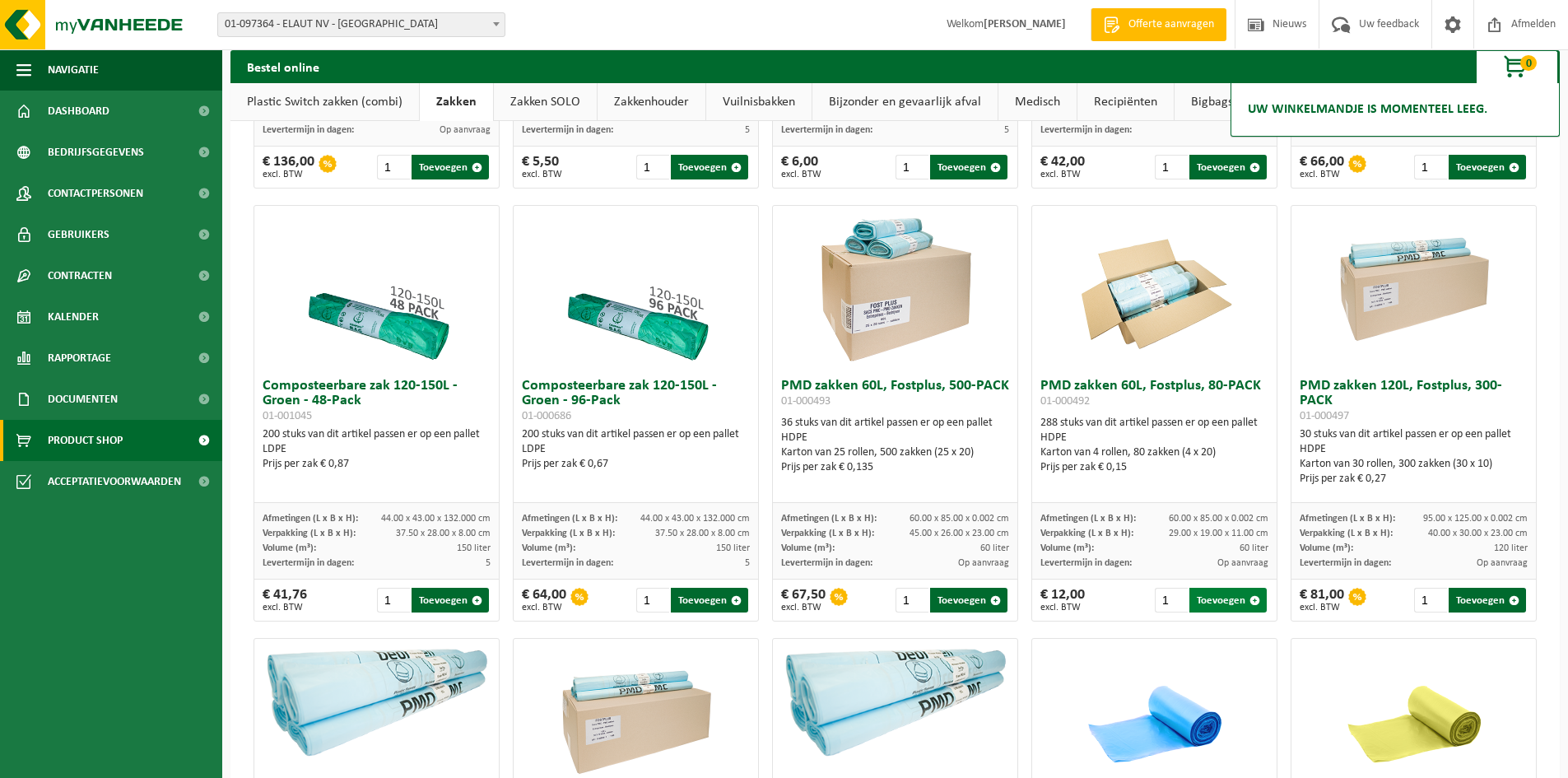
click at [1212, 599] on button "Toevoegen" at bounding box center [1227, 600] width 77 height 25
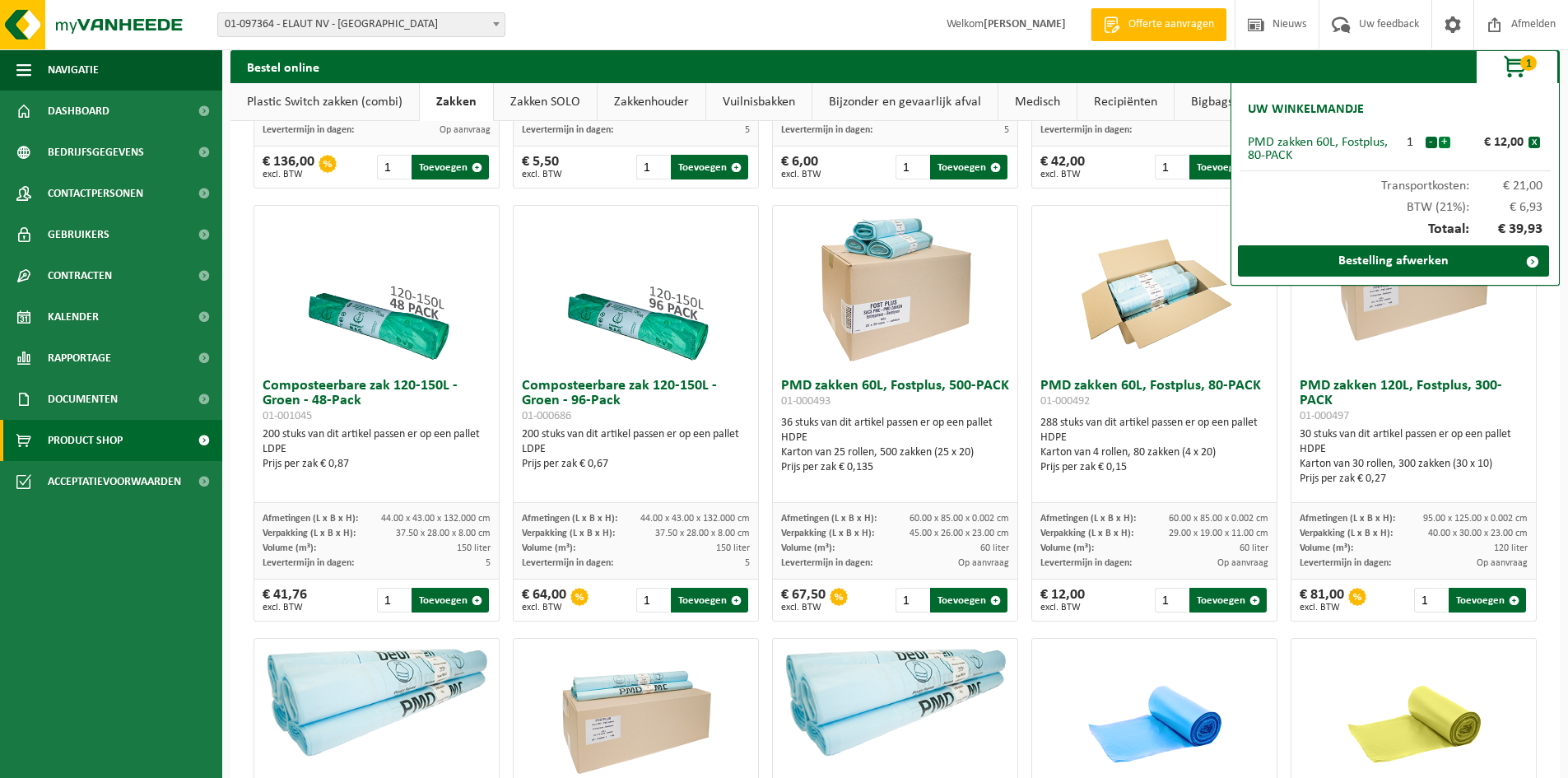
click at [1450, 145] on button "+" at bounding box center [1444, 143] width 12 height 12
click at [1401, 264] on link "Bestelling afwerken" at bounding box center [1393, 261] width 311 height 31
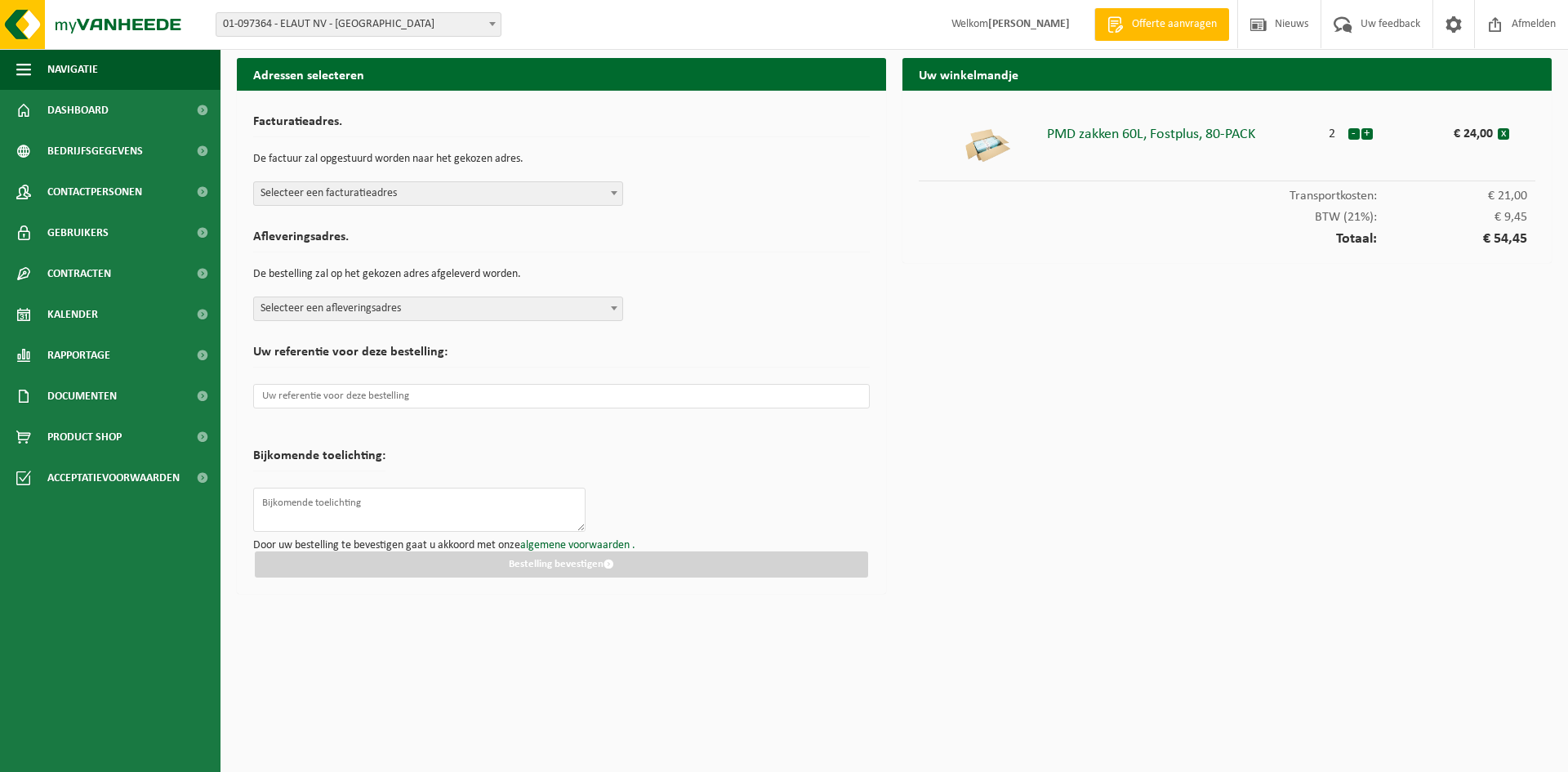
click at [592, 205] on span "Selecteer een facturatieadres" at bounding box center [437, 194] width 370 height 25
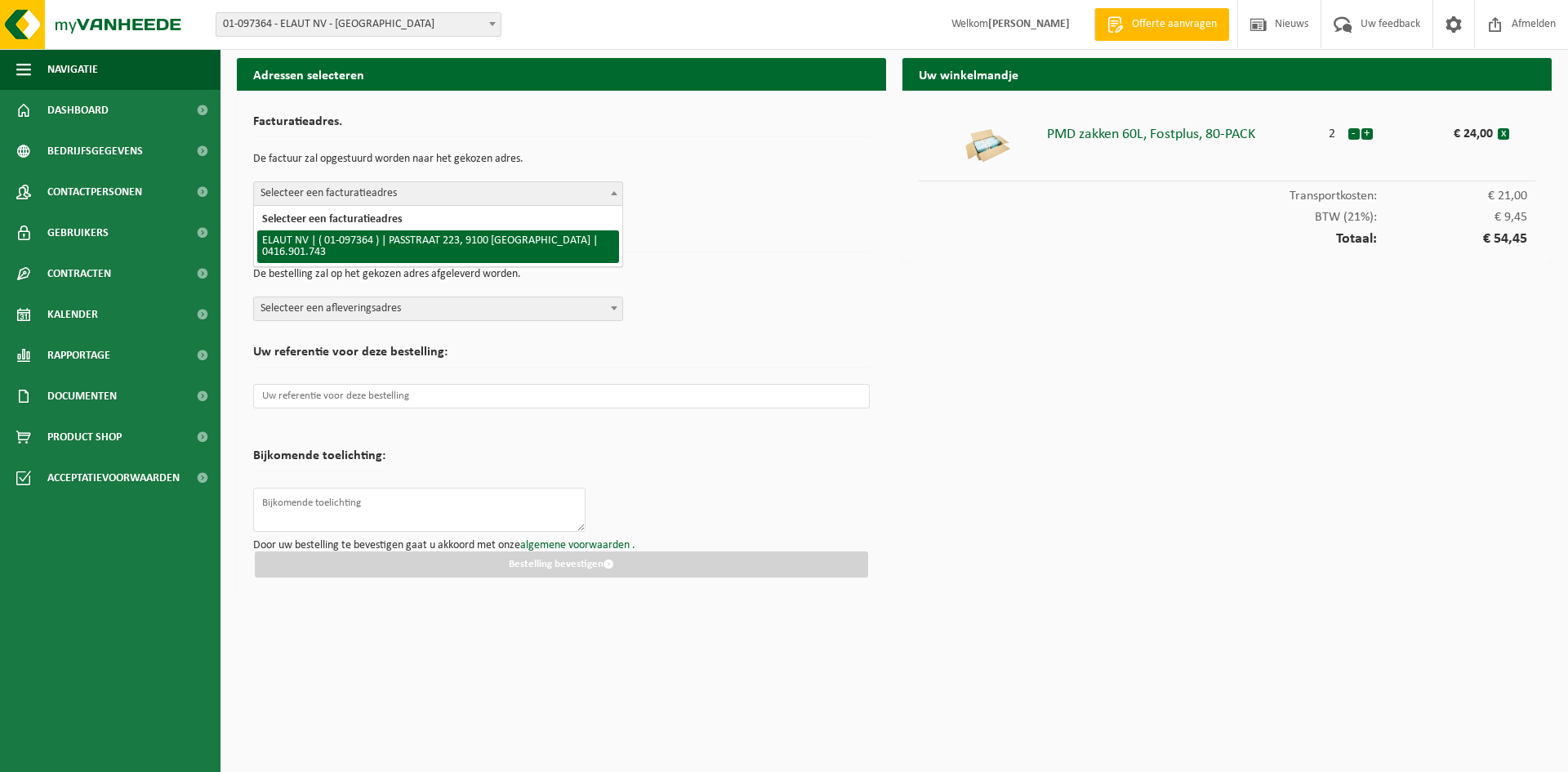
select select "16537"
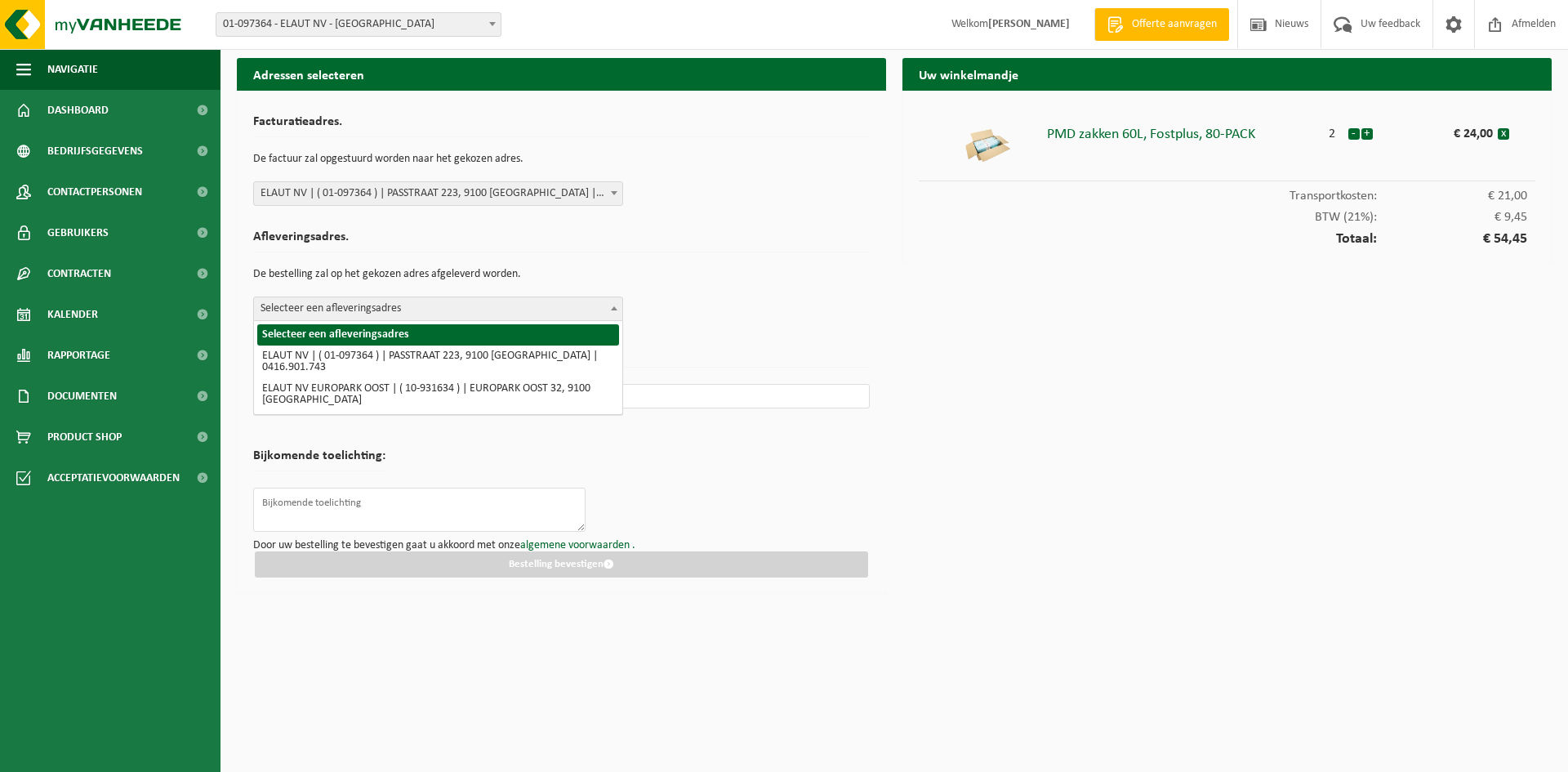
click at [572, 314] on span "Selecteer een afleveringsadres" at bounding box center [438, 309] width 369 height 23
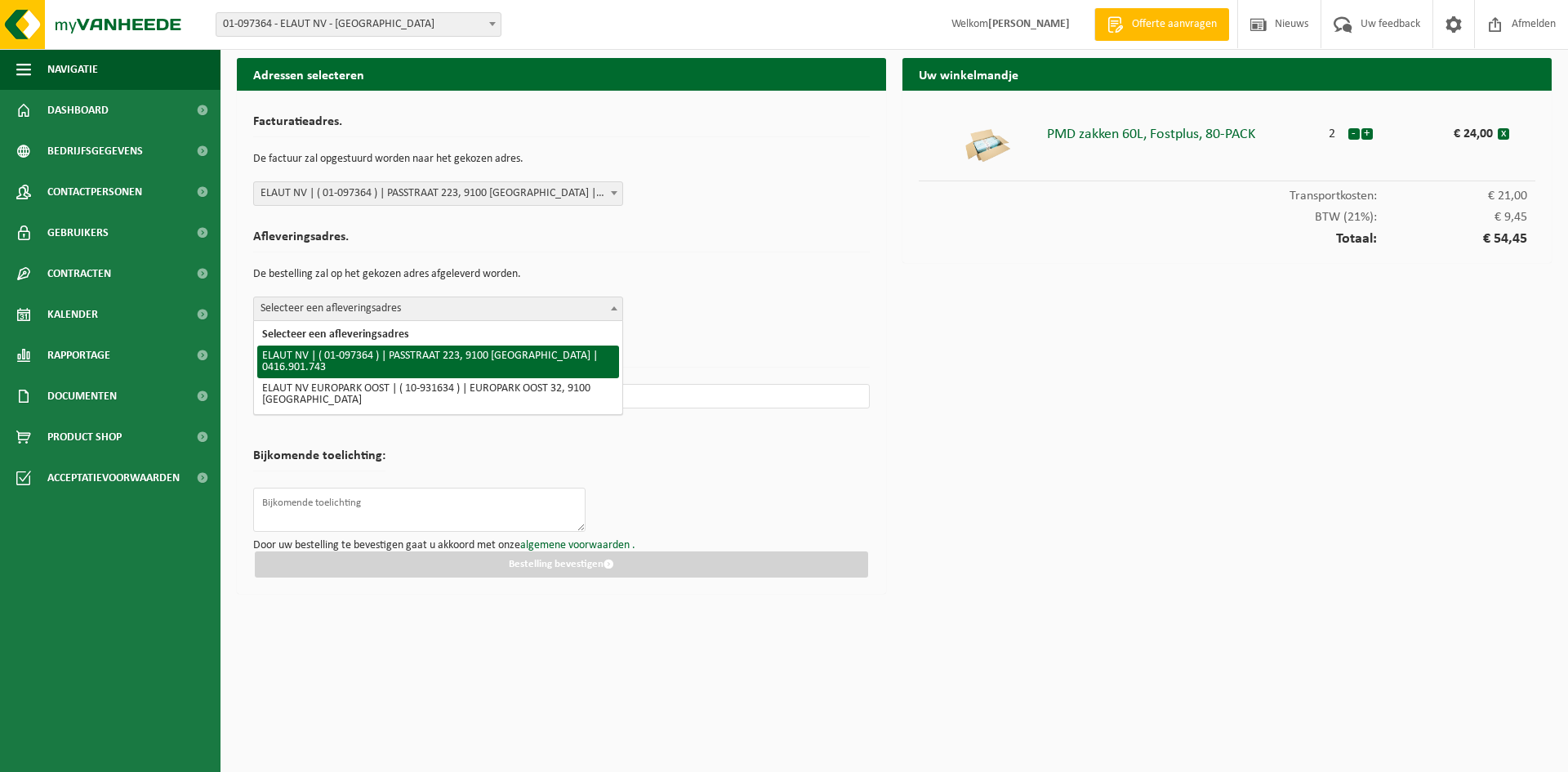
select select "16537"
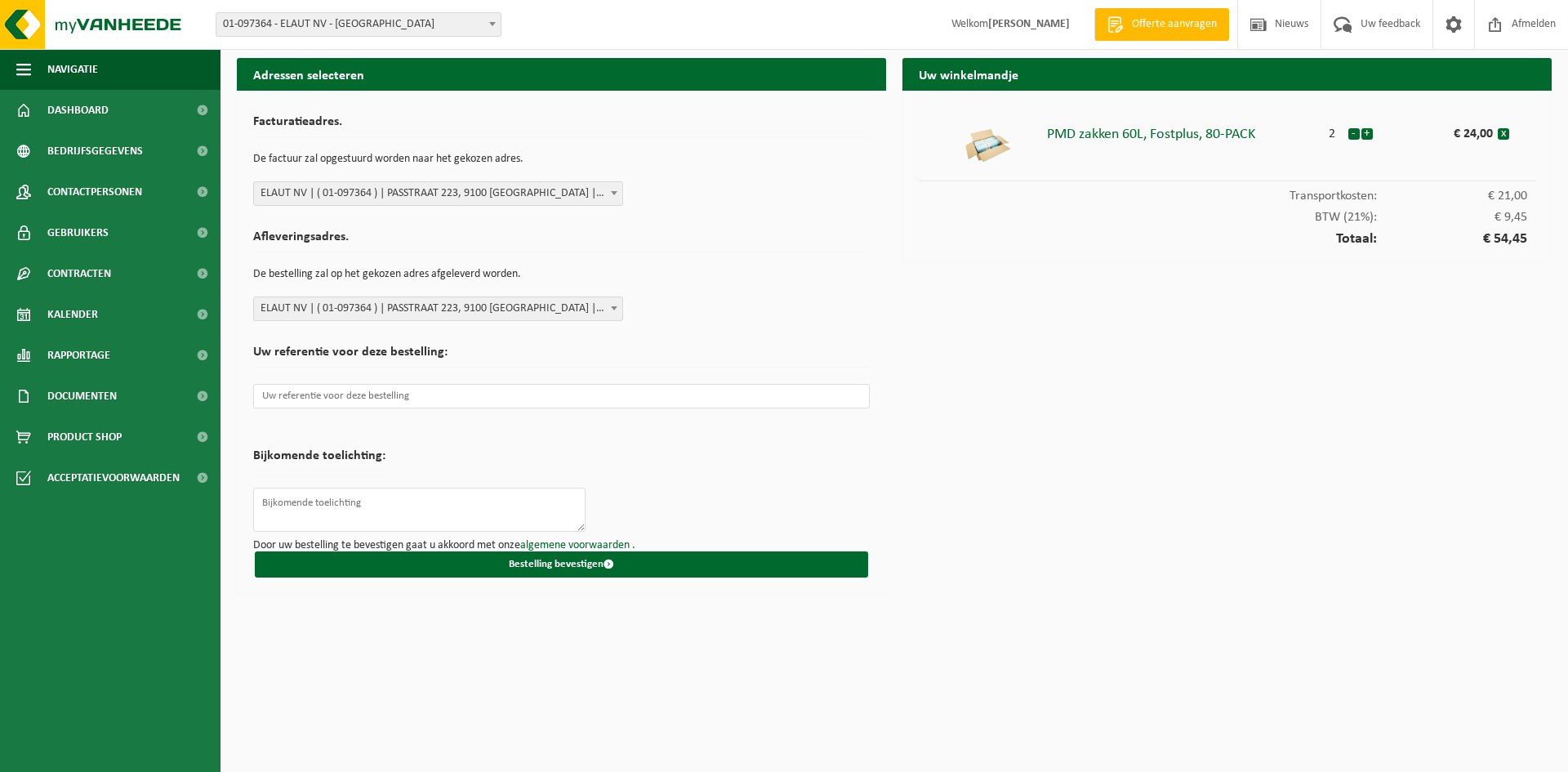
click at [743, 326] on form "Facturatieadres. De factuur zal opgestuurd worden naar het gekozen adres. Selec…" at bounding box center [562, 342] width 617 height 470
click at [431, 400] on input "text" at bounding box center [562, 397] width 617 height 25
paste input "AO25003165"
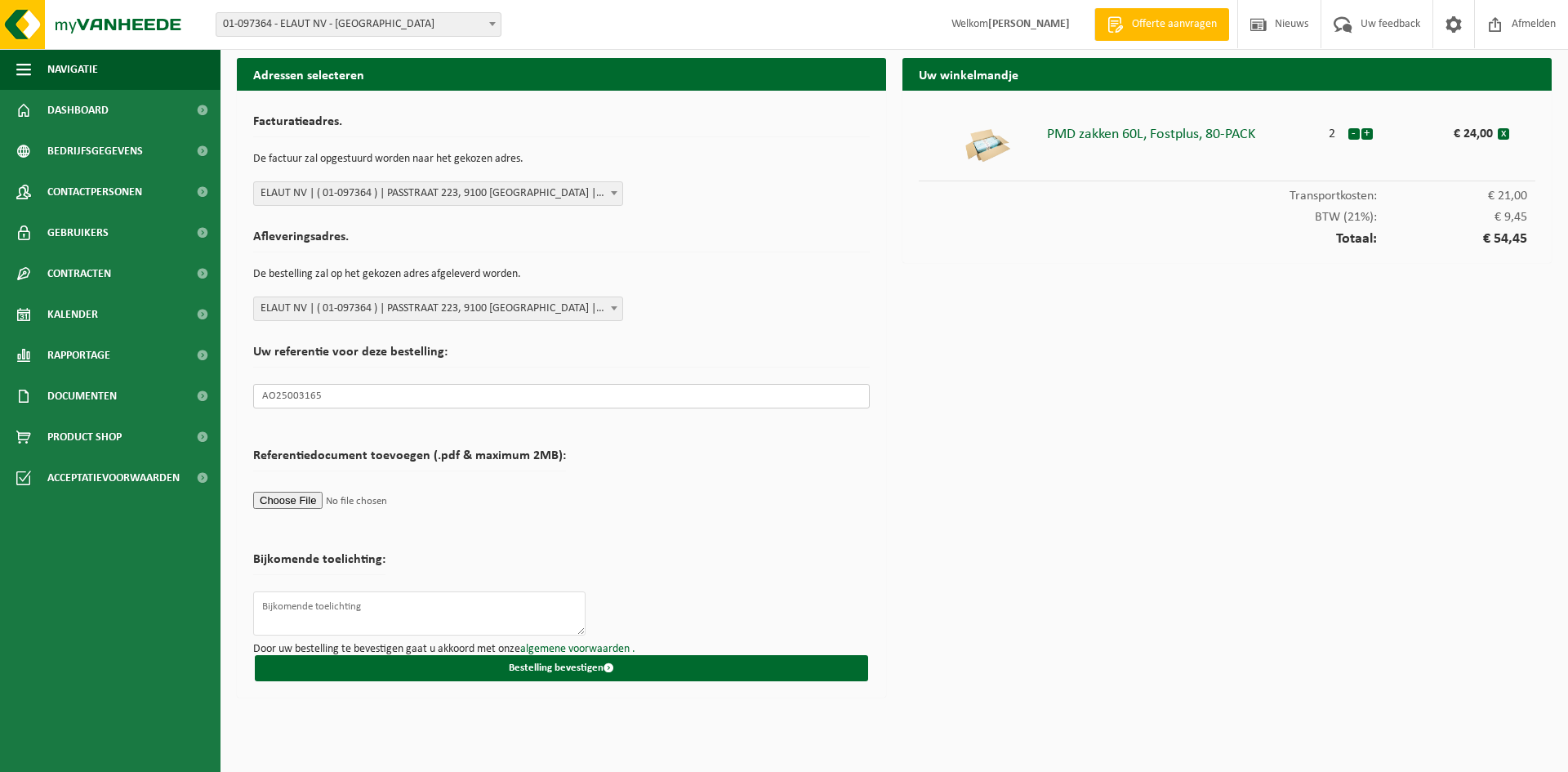
type input "AO25003165"
click at [760, 549] on form "Facturatieadres. De factuur zal opgestuurd worden naar het gekozen adres. Selec…" at bounding box center [562, 394] width 617 height 574
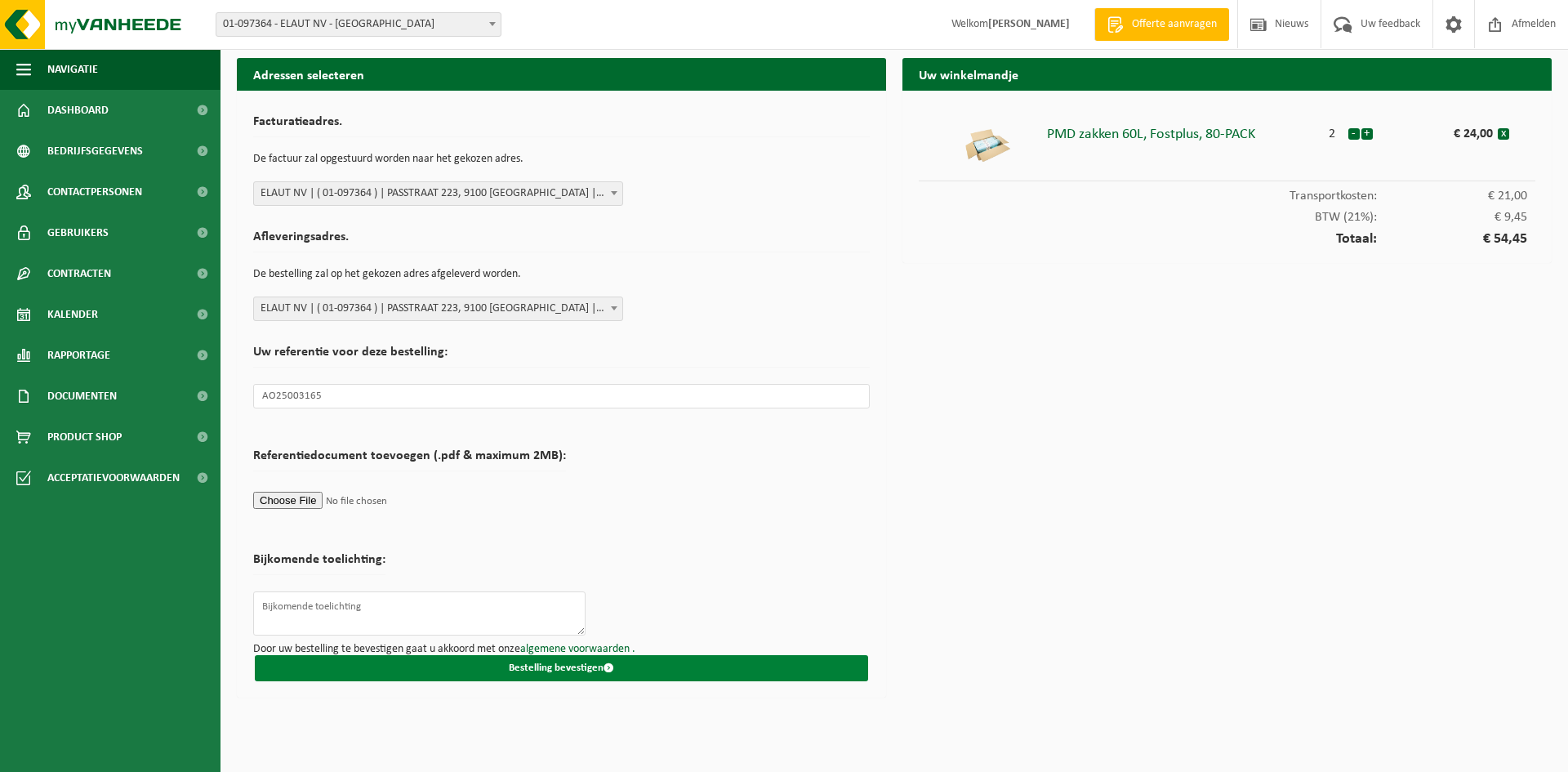
click at [694, 658] on button "Bestelling bevestigen" at bounding box center [562, 668] width 613 height 26
